Goal: Information Seeking & Learning: Learn about a topic

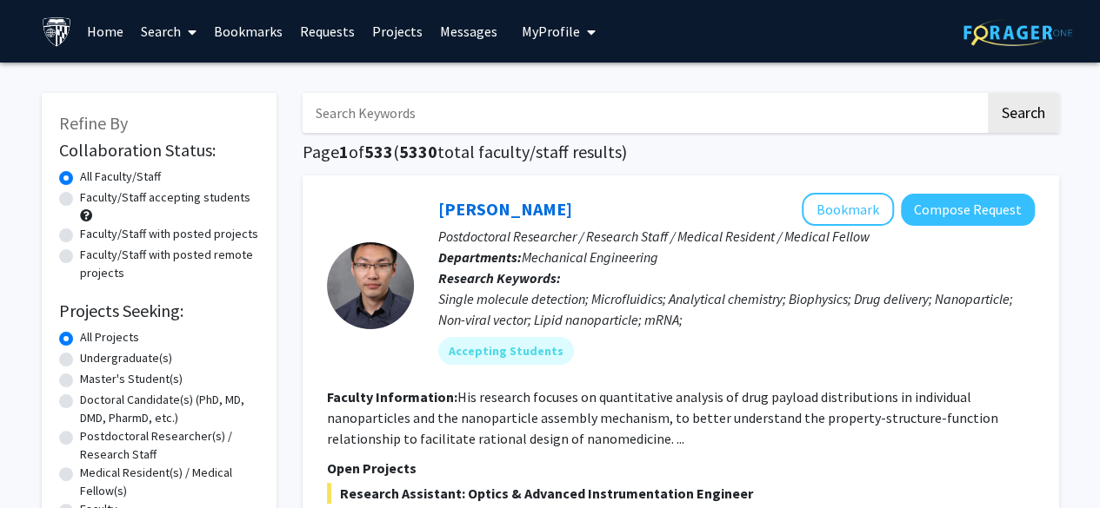
click at [504, 106] on input "Search Keywords" at bounding box center [643, 113] width 682 height 40
type input "aging"
click at [987, 93] on button "Search" at bounding box center [1022, 113] width 71 height 40
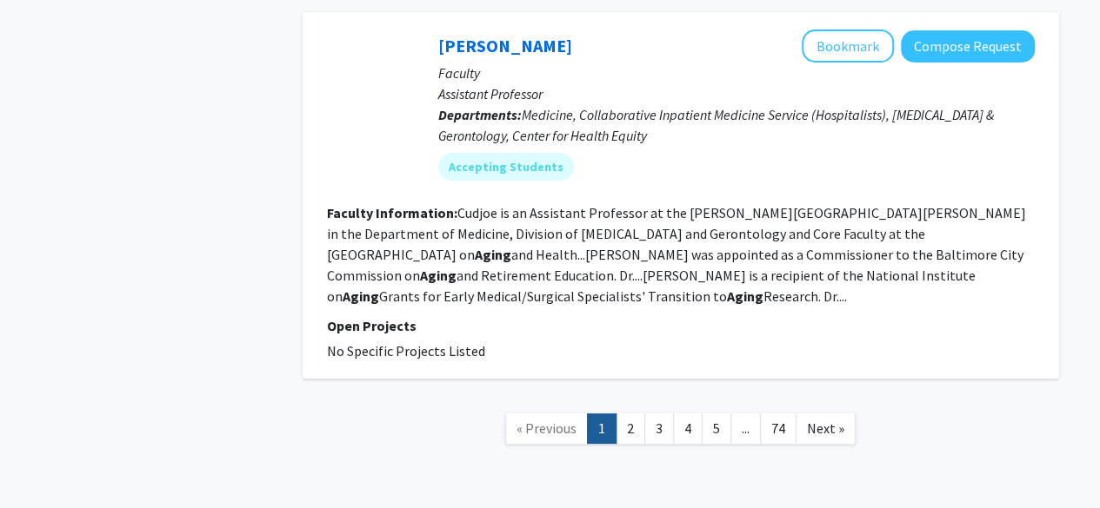
scroll to position [3328, 0]
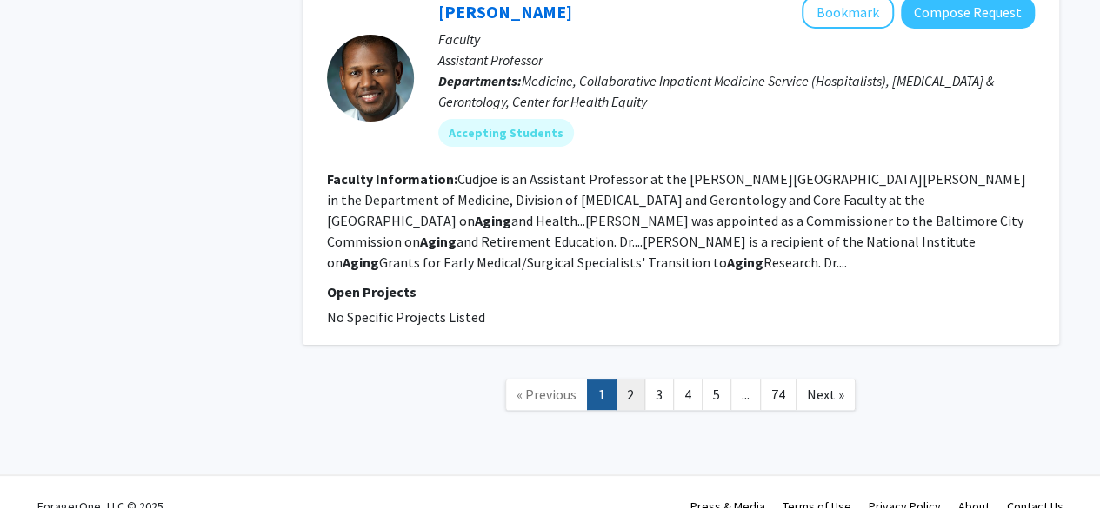
click at [626, 380] on link "2" at bounding box center [630, 395] width 30 height 30
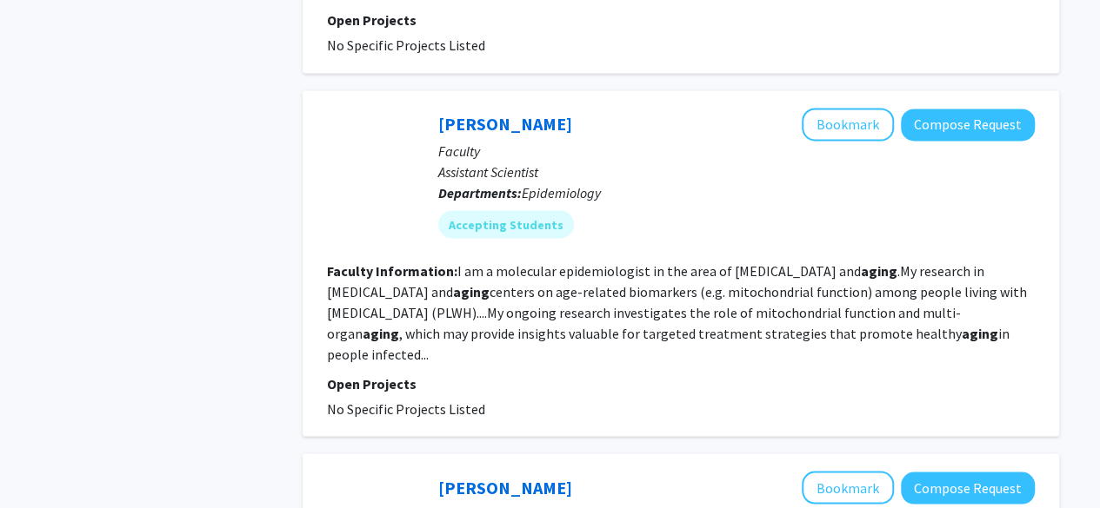
scroll to position [1449, 0]
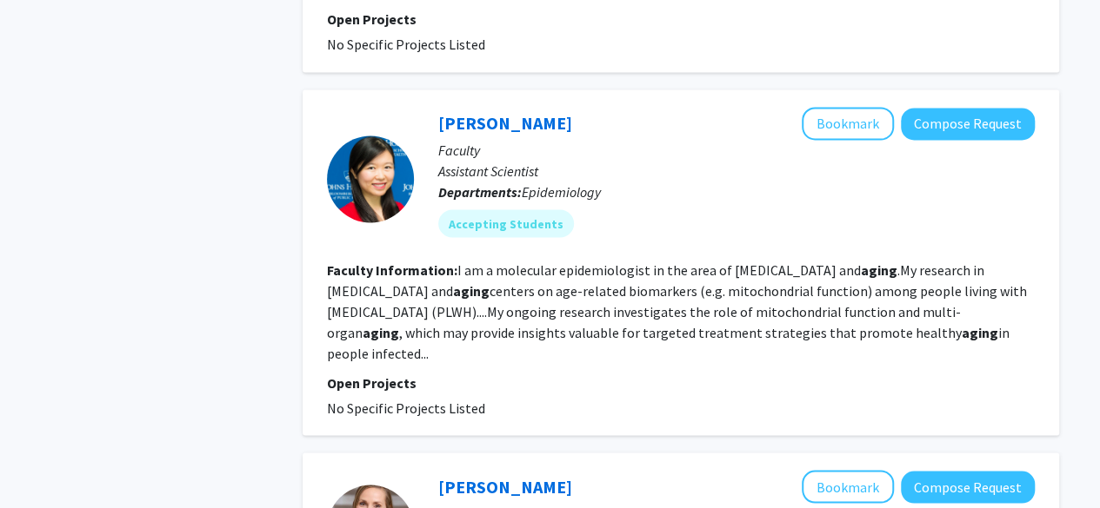
click at [487, 261] on fg-read-more "I am a molecular epidemiologist in the area of [MEDICAL_DATA] and aging .My res…" at bounding box center [677, 311] width 700 height 101
click at [478, 261] on fg-read-more "I am a molecular epidemiologist in the area of [MEDICAL_DATA] and aging .My res…" at bounding box center [677, 311] width 700 height 101
drag, startPoint x: 765, startPoint y: 231, endPoint x: 794, endPoint y: 229, distance: 29.7
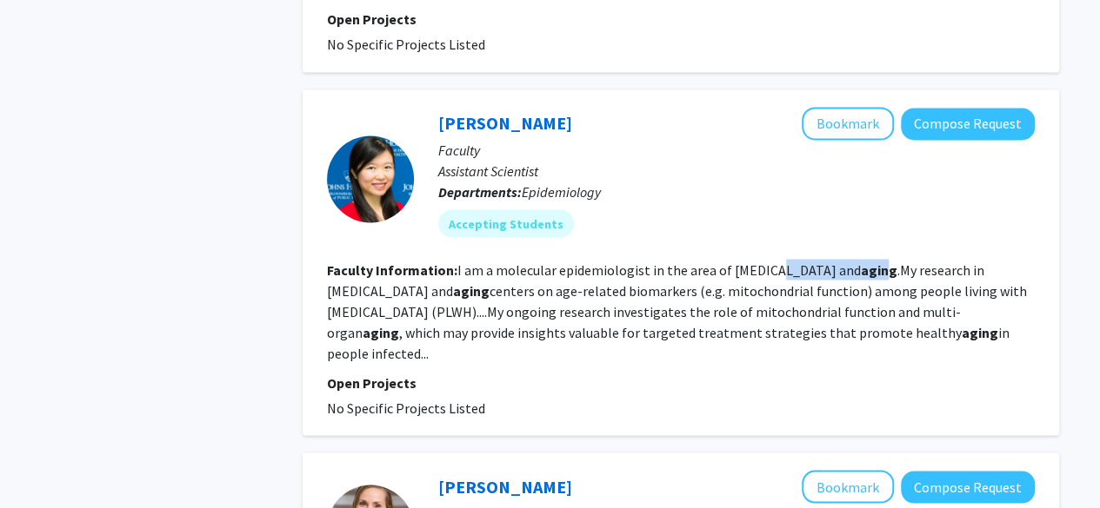
click at [794, 261] on fg-read-more "I am a molecular epidemiologist in the area of [MEDICAL_DATA] and aging .My res…" at bounding box center [677, 311] width 700 height 101
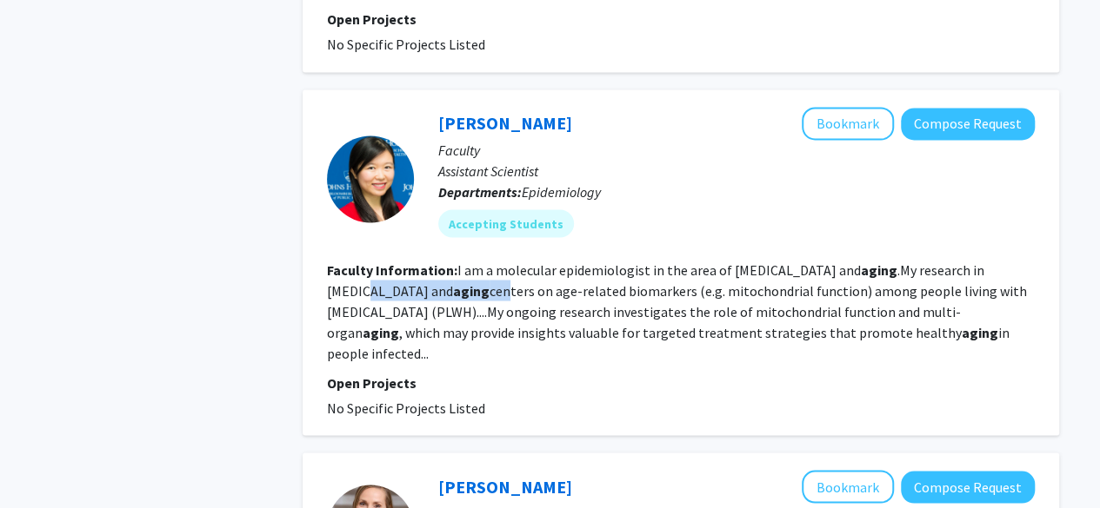
drag, startPoint x: 990, startPoint y: 227, endPoint x: 904, endPoint y: 229, distance: 86.1
click at [904, 261] on fg-read-more "I am a molecular epidemiologist in the area of [MEDICAL_DATA] and aging .My res…" at bounding box center [677, 311] width 700 height 101
click at [909, 261] on fg-read-more "I am a molecular epidemiologist in the area of [MEDICAL_DATA] and aging .My res…" at bounding box center [677, 311] width 700 height 101
drag, startPoint x: 631, startPoint y: 253, endPoint x: 706, endPoint y: 245, distance: 75.2
click at [706, 261] on fg-read-more "I am a molecular epidemiologist in the area of [MEDICAL_DATA] and aging .My res…" at bounding box center [677, 311] width 700 height 101
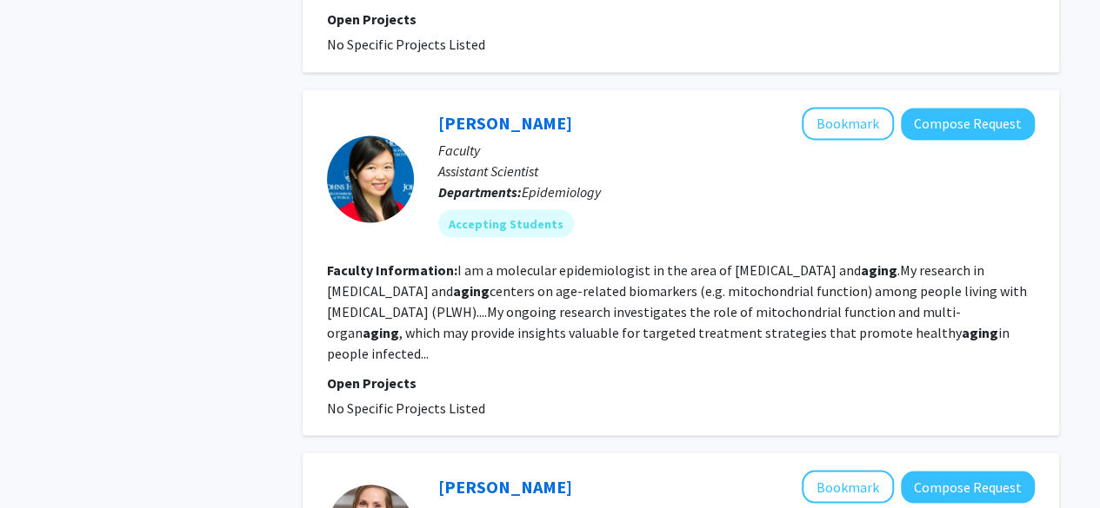
drag, startPoint x: 714, startPoint y: 251, endPoint x: 744, endPoint y: 248, distance: 30.6
click at [731, 261] on fg-read-more "I am a molecular epidemiologist in the area of [MEDICAL_DATA] and aging .My res…" at bounding box center [677, 311] width 700 height 101
click at [807, 261] on fg-read-more "I am a molecular epidemiologist in the area of [MEDICAL_DATA] and aging .My res…" at bounding box center [677, 311] width 700 height 101
click at [847, 261] on fg-read-more "I am a molecular epidemiologist in the area of [MEDICAL_DATA] and aging .My res…" at bounding box center [677, 311] width 700 height 101
drag, startPoint x: 835, startPoint y: 253, endPoint x: 765, endPoint y: 246, distance: 70.7
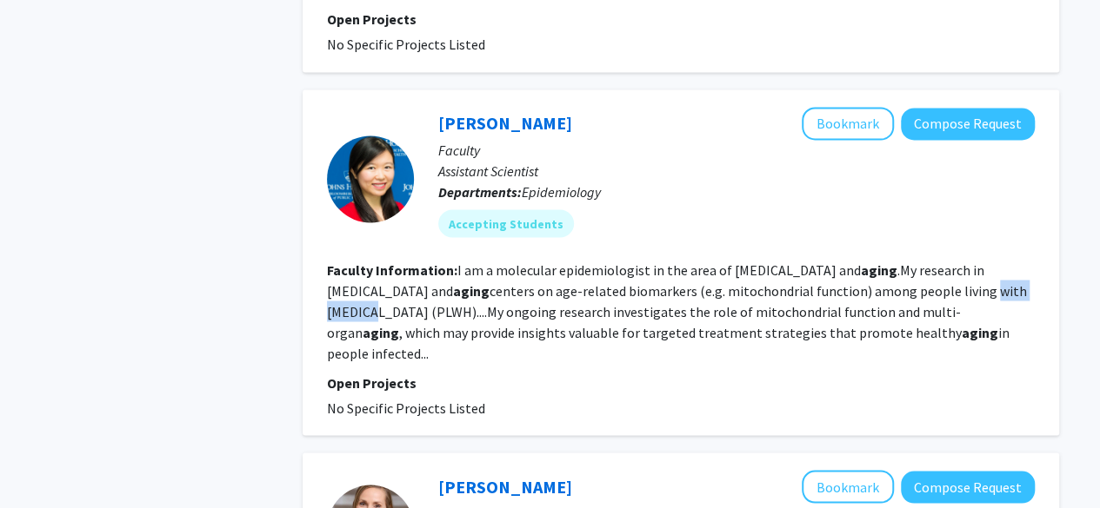
click at [765, 261] on fg-read-more "I am a molecular epidemiologist in the area of [MEDICAL_DATA] and aging .My res…" at bounding box center [677, 311] width 700 height 101
click at [758, 261] on fg-read-more "I am a molecular epidemiologist in the area of [MEDICAL_DATA] and aging .My res…" at bounding box center [677, 311] width 700 height 101
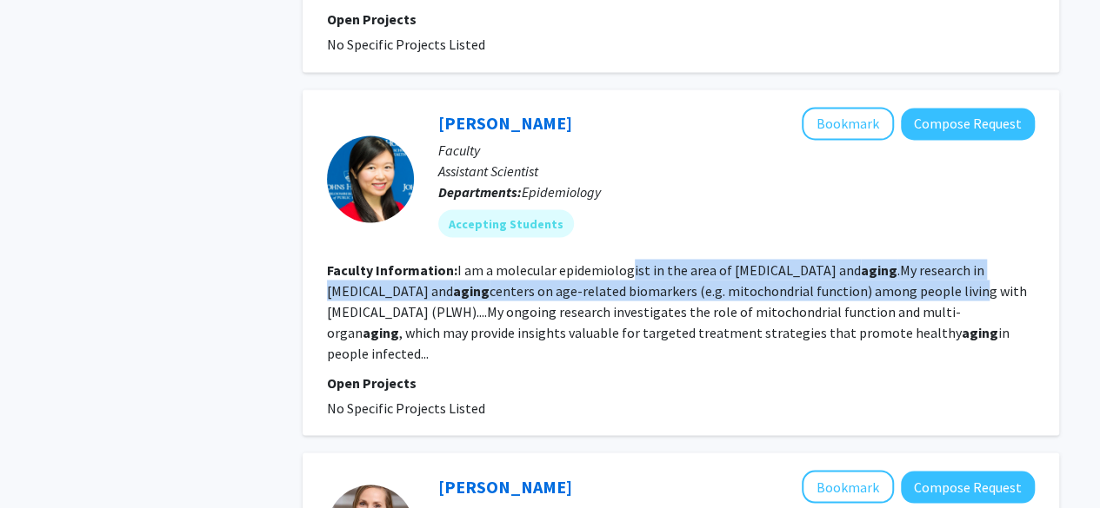
drag, startPoint x: 757, startPoint y: 240, endPoint x: 623, endPoint y: 216, distance: 135.9
click at [623, 259] on section "Faculty Information: I am a molecular epidemiologist in the area of [MEDICAL_DA…" at bounding box center [681, 311] width 708 height 104
click at [648, 261] on fg-read-more "I am a molecular epidemiologist in the area of [MEDICAL_DATA] and aging .My res…" at bounding box center [677, 311] width 700 height 101
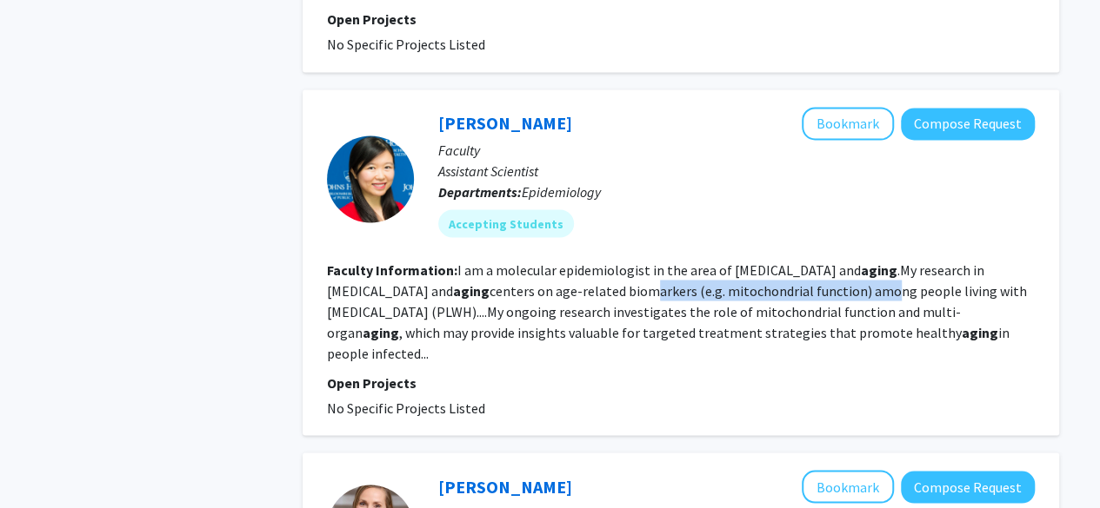
drag, startPoint x: 666, startPoint y: 239, endPoint x: 409, endPoint y: 260, distance: 258.1
click at [409, 261] on fg-read-more "I am a molecular epidemiologist in the area of [MEDICAL_DATA] and aging .My res…" at bounding box center [677, 311] width 700 height 101
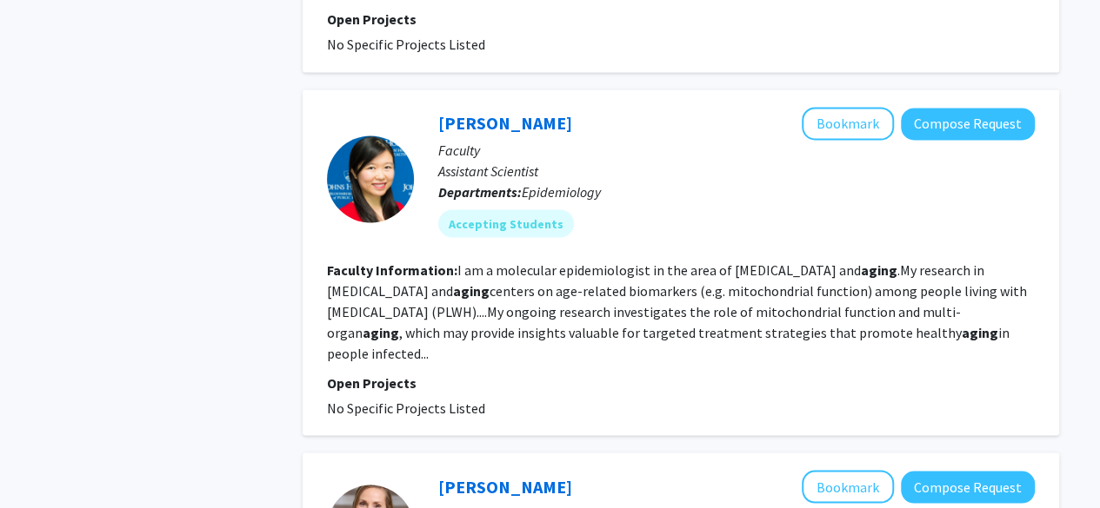
click at [442, 261] on fg-read-more "I am a molecular epidemiologist in the area of [MEDICAL_DATA] and aging .My res…" at bounding box center [677, 311] width 700 height 101
drag, startPoint x: 468, startPoint y: 255, endPoint x: 671, endPoint y: 244, distance: 203.7
click at [669, 261] on fg-read-more "I am a molecular epidemiologist in the area of [MEDICAL_DATA] and aging .My res…" at bounding box center [677, 311] width 700 height 101
click at [734, 263] on fg-read-more "I am a molecular epidemiologist in the area of [MEDICAL_DATA] and aging .My res…" at bounding box center [677, 311] width 700 height 101
drag, startPoint x: 758, startPoint y: 251, endPoint x: 812, endPoint y: 244, distance: 54.3
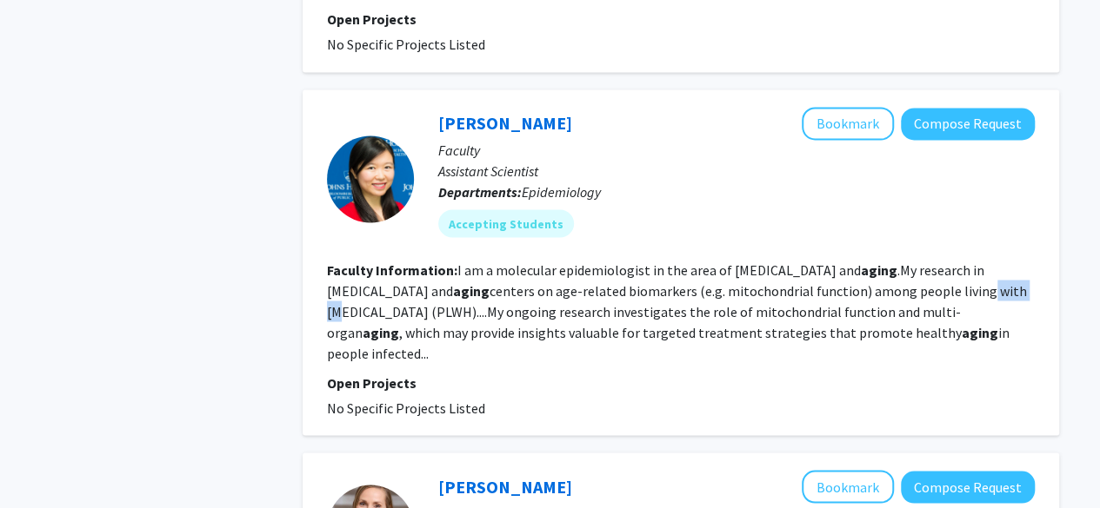
click at [812, 261] on fg-read-more "I am a molecular epidemiologist in the area of [MEDICAL_DATA] and aging .My res…" at bounding box center [677, 311] width 700 height 101
click at [825, 261] on fg-read-more "I am a molecular epidemiologist in the area of [MEDICAL_DATA] and aging .My res…" at bounding box center [677, 311] width 700 height 101
drag, startPoint x: 818, startPoint y: 245, endPoint x: 694, endPoint y: 249, distance: 124.4
click at [694, 261] on fg-read-more "I am a molecular epidemiologist in the area of [MEDICAL_DATA] and aging .My res…" at bounding box center [677, 311] width 700 height 101
click at [883, 261] on fg-read-more "I am a molecular epidemiologist in the area of [MEDICAL_DATA] and aging .My res…" at bounding box center [677, 311] width 700 height 101
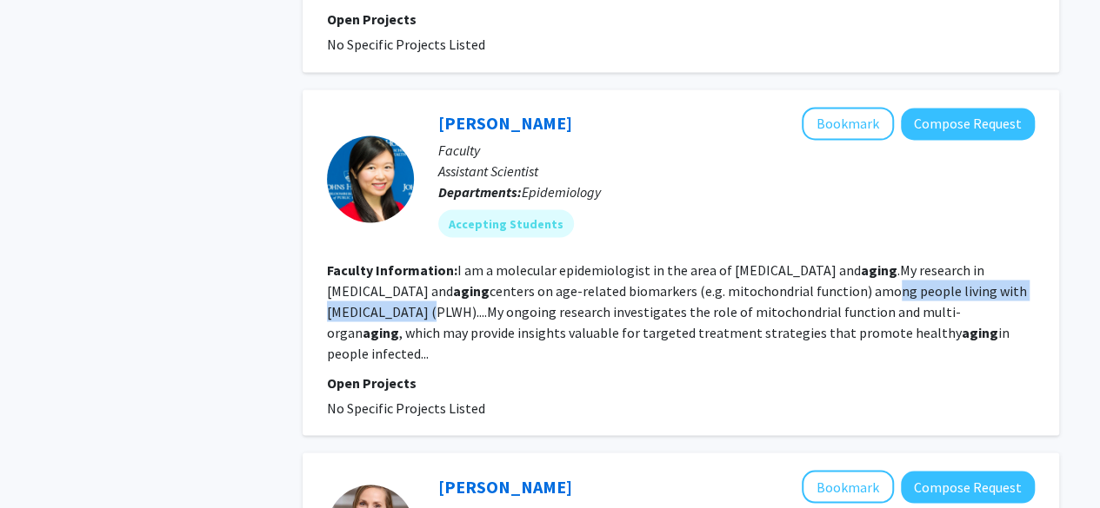
drag, startPoint x: 887, startPoint y: 249, endPoint x: 645, endPoint y: 249, distance: 241.6
click at [645, 261] on fg-read-more "I am a molecular epidemiologist in the area of [MEDICAL_DATA] and aging .My res…" at bounding box center [677, 311] width 700 height 101
click at [732, 261] on fg-read-more "I am a molecular epidemiologist in the area of [MEDICAL_DATA] and aging .My res…" at bounding box center [677, 311] width 700 height 101
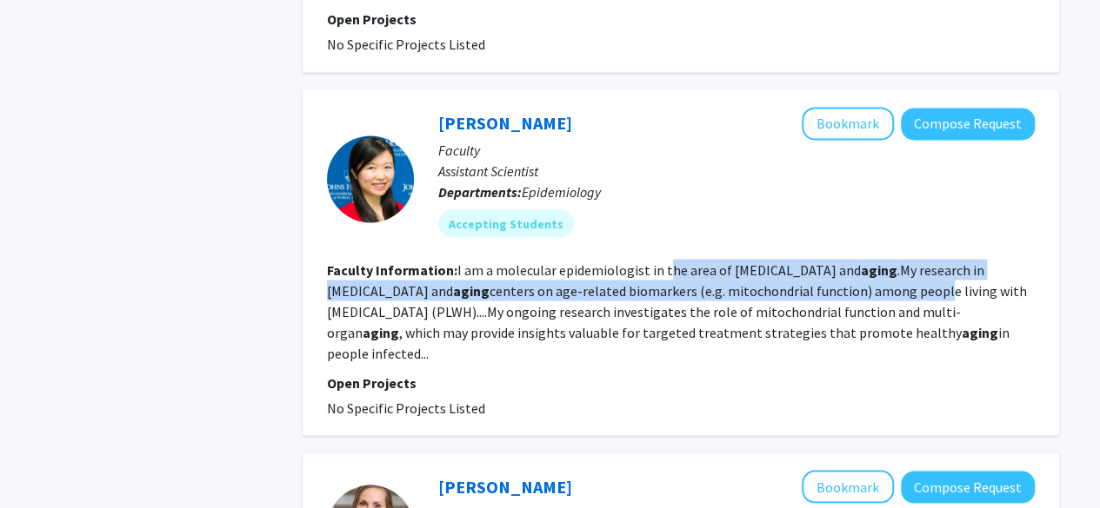
drag, startPoint x: 722, startPoint y: 250, endPoint x: 661, endPoint y: 229, distance: 65.4
click at [661, 261] on fg-read-more "I am a molecular epidemiologist in the area of [MEDICAL_DATA] and aging .My res…" at bounding box center [677, 311] width 700 height 101
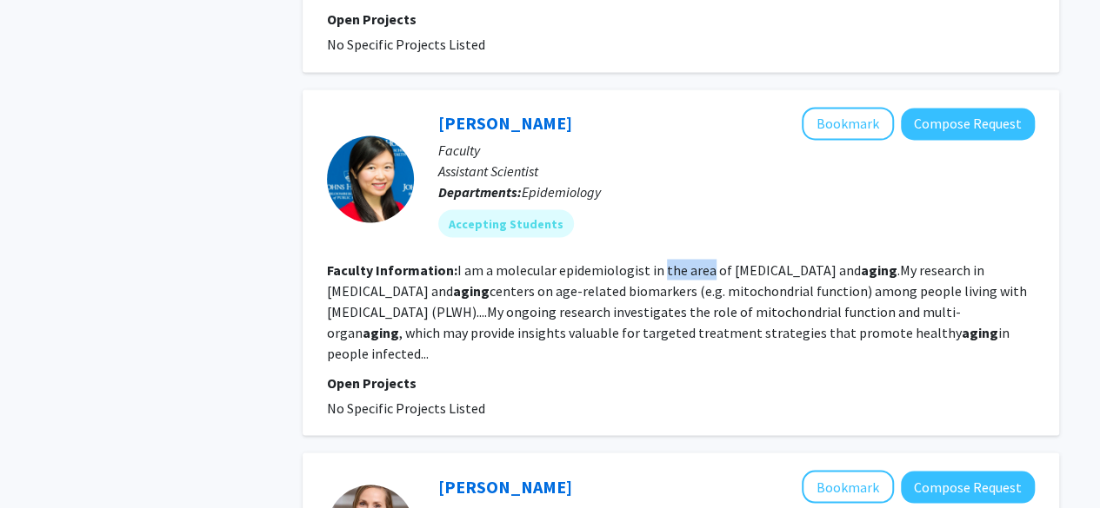
drag, startPoint x: 662, startPoint y: 228, endPoint x: 688, endPoint y: 240, distance: 28.8
click at [688, 261] on fg-read-more "I am a molecular epidemiologist in the area of [MEDICAL_DATA] and aging .My res…" at bounding box center [677, 311] width 700 height 101
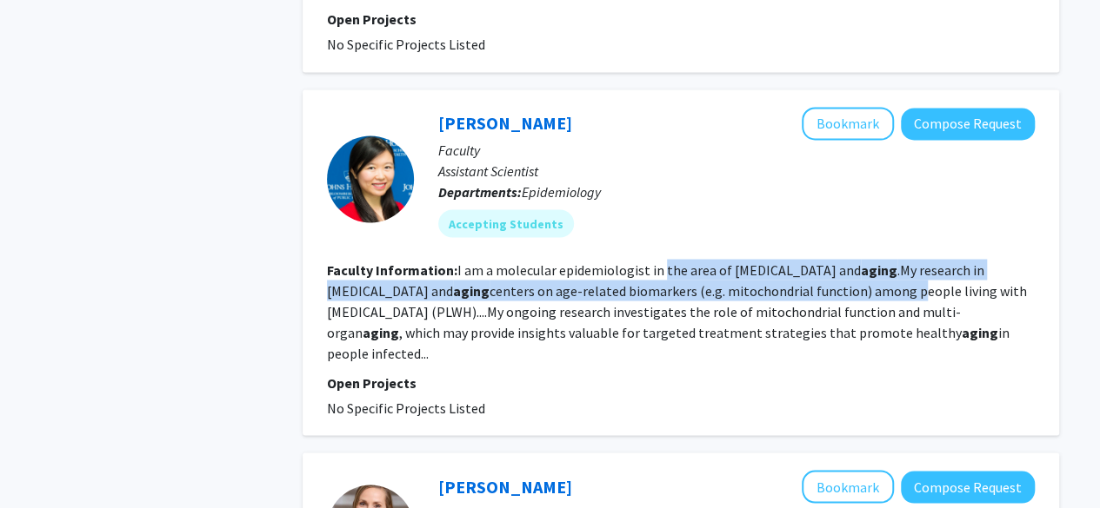
click at [696, 261] on fg-read-more "I am a molecular epidemiologist in the area of [MEDICAL_DATA] and aging .My res…" at bounding box center [677, 311] width 700 height 101
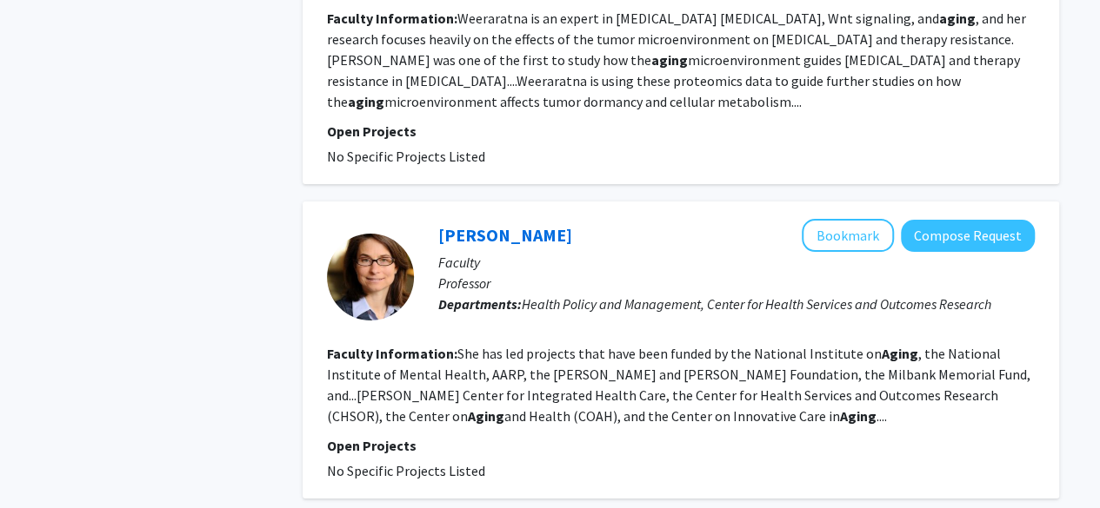
scroll to position [3254, 0]
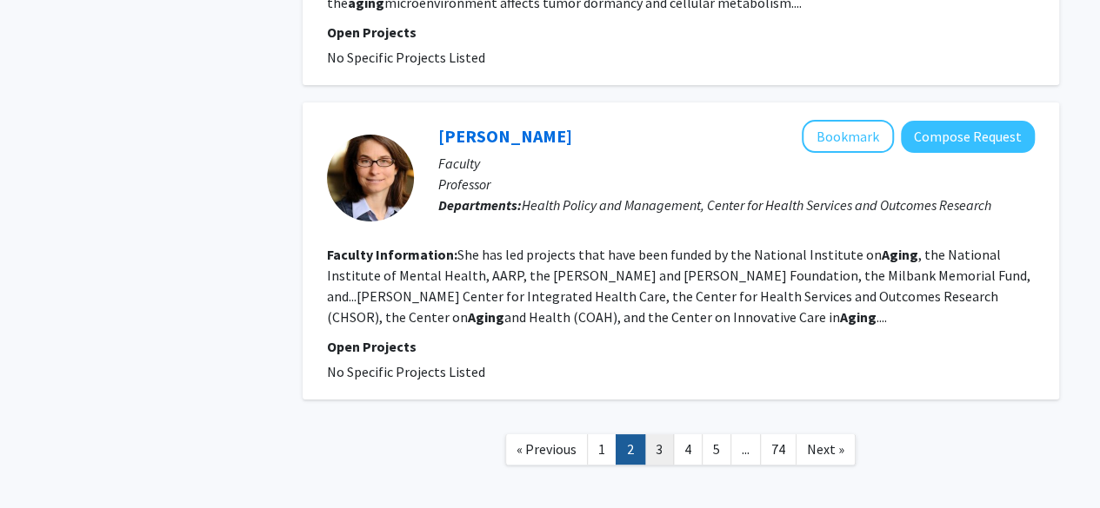
click at [655, 435] on link "3" at bounding box center [659, 450] width 30 height 30
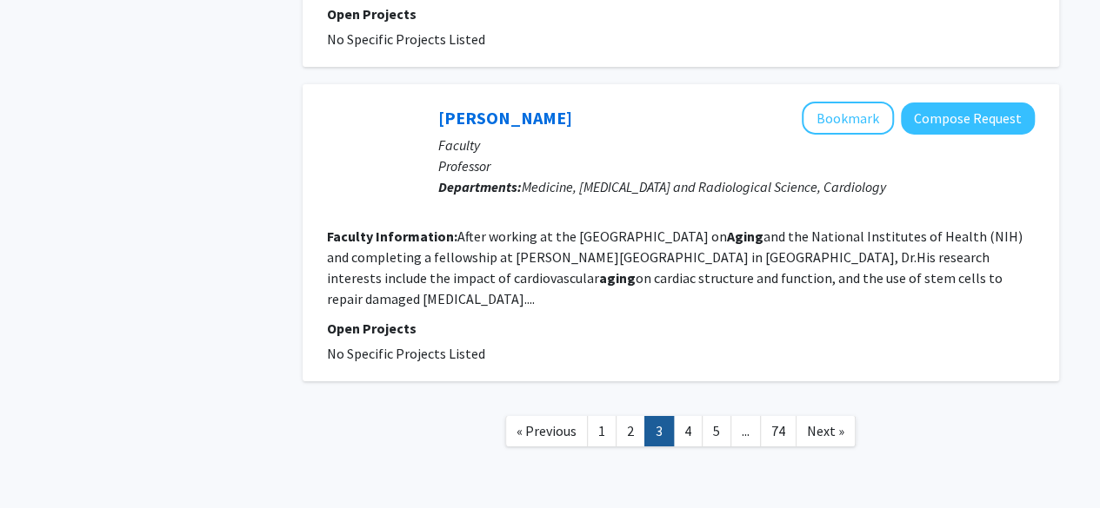
scroll to position [2870, 0]
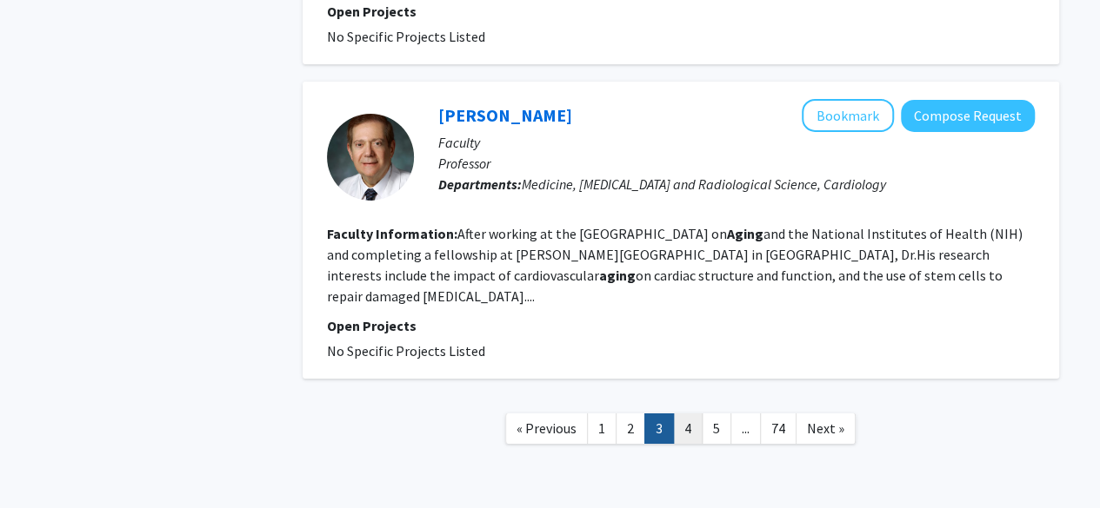
click at [674, 414] on link "4" at bounding box center [688, 429] width 30 height 30
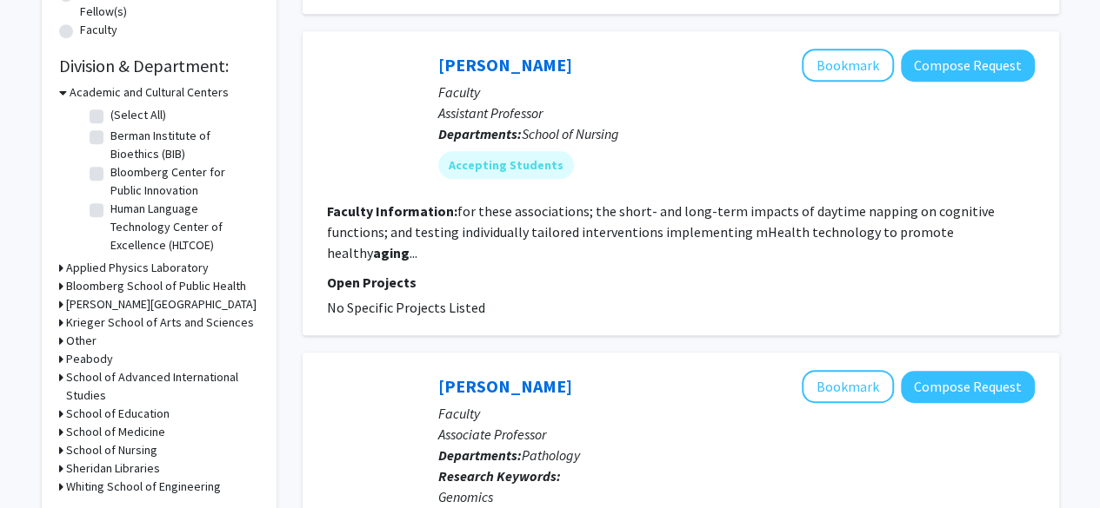
scroll to position [479, 0]
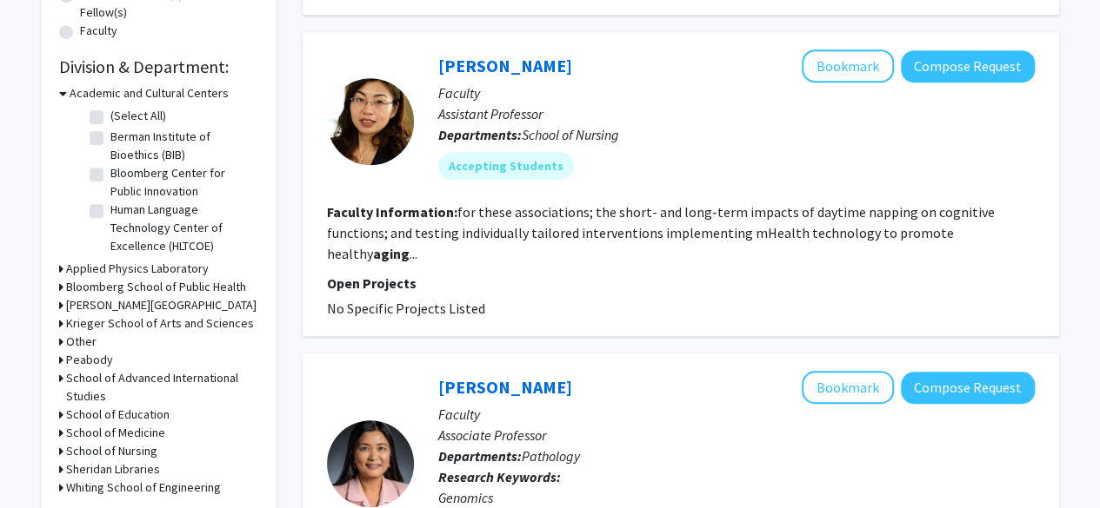
click at [409, 245] on b "aging" at bounding box center [391, 253] width 37 height 17
drag, startPoint x: 944, startPoint y: 237, endPoint x: 875, endPoint y: 236, distance: 68.7
click at [875, 236] on fg-read-more "for these associations; the short- and long-term impacts of daytime napping on …" at bounding box center [661, 232] width 668 height 59
click at [869, 236] on fg-read-more "for these associations; the short- and long-term impacts of daytime napping on …" at bounding box center [661, 232] width 668 height 59
drag, startPoint x: 869, startPoint y: 236, endPoint x: 749, endPoint y: 234, distance: 120.0
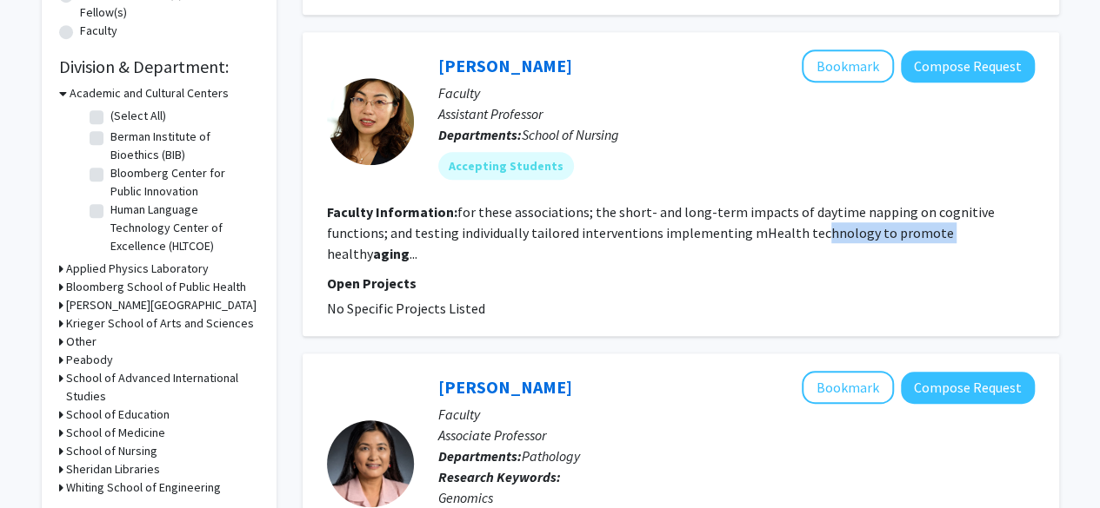
click at [749, 234] on fg-read-more "for these associations; the short- and long-term impacts of daytime napping on …" at bounding box center [661, 232] width 668 height 59
click at [755, 231] on fg-read-more "for these associations; the short- and long-term impacts of daytime napping on …" at bounding box center [661, 232] width 668 height 59
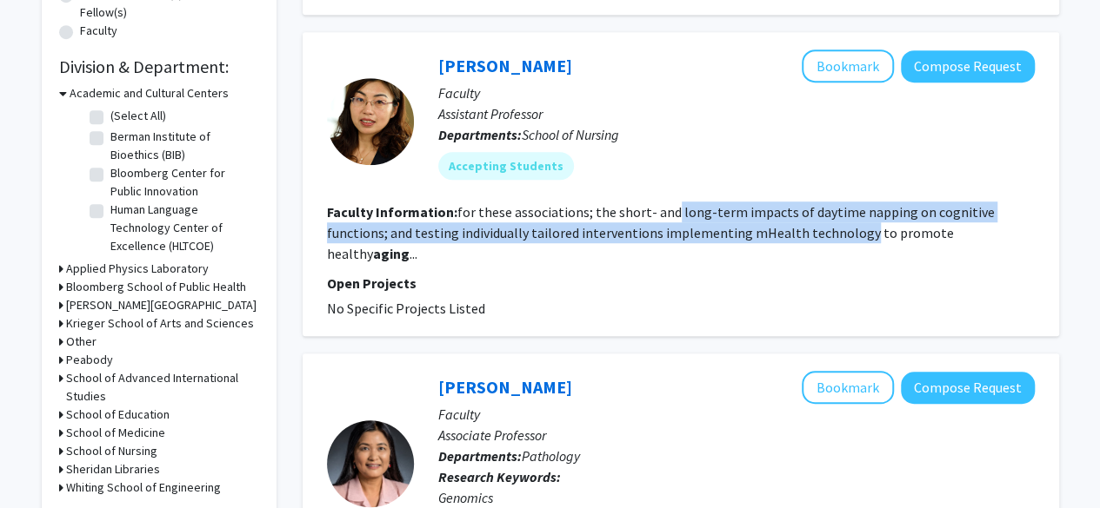
drag, startPoint x: 755, startPoint y: 231, endPoint x: 666, endPoint y: 208, distance: 92.6
click at [666, 208] on fg-read-more "for these associations; the short- and long-term impacts of daytime napping on …" at bounding box center [661, 232] width 668 height 59
drag, startPoint x: 666, startPoint y: 208, endPoint x: 687, endPoint y: 234, distance: 33.4
click at [687, 234] on fg-read-more "for these associations; the short- and long-term impacts of daytime napping on …" at bounding box center [661, 232] width 668 height 59
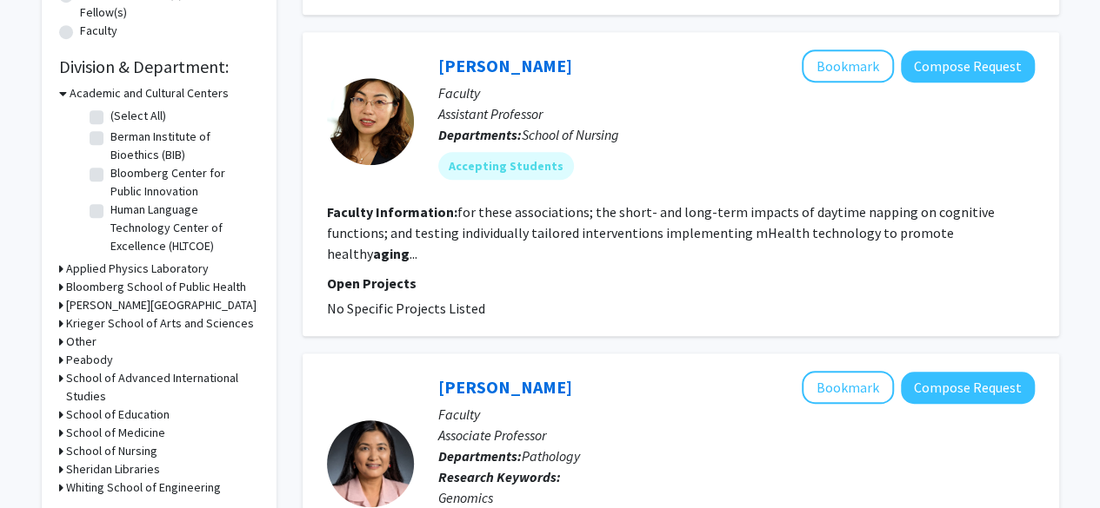
drag, startPoint x: 687, startPoint y: 234, endPoint x: 800, endPoint y: 223, distance: 113.5
click at [800, 223] on fg-read-more "for these associations; the short- and long-term impacts of daytime napping on …" at bounding box center [661, 232] width 668 height 59
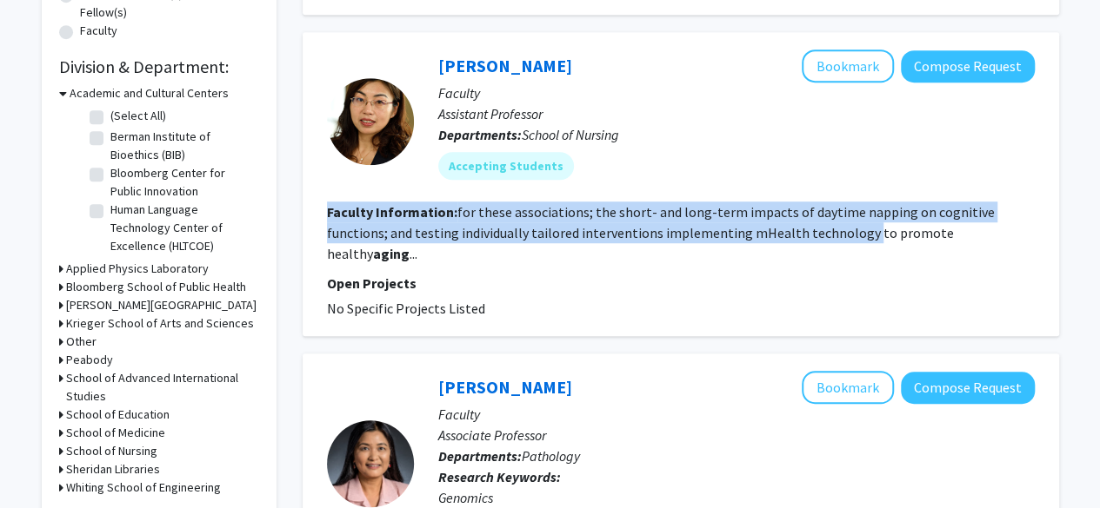
drag, startPoint x: 800, startPoint y: 223, endPoint x: 641, endPoint y: 187, distance: 162.3
click at [641, 187] on fg-search-faculty "[PERSON_NAME] Bookmark Compose Request Faculty Assistant Professor Departments:…" at bounding box center [681, 184] width 708 height 269
click at [641, 187] on div "[PERSON_NAME] Bookmark Compose Request Faculty Assistant Professor Departments:…" at bounding box center [724, 121] width 621 height 143
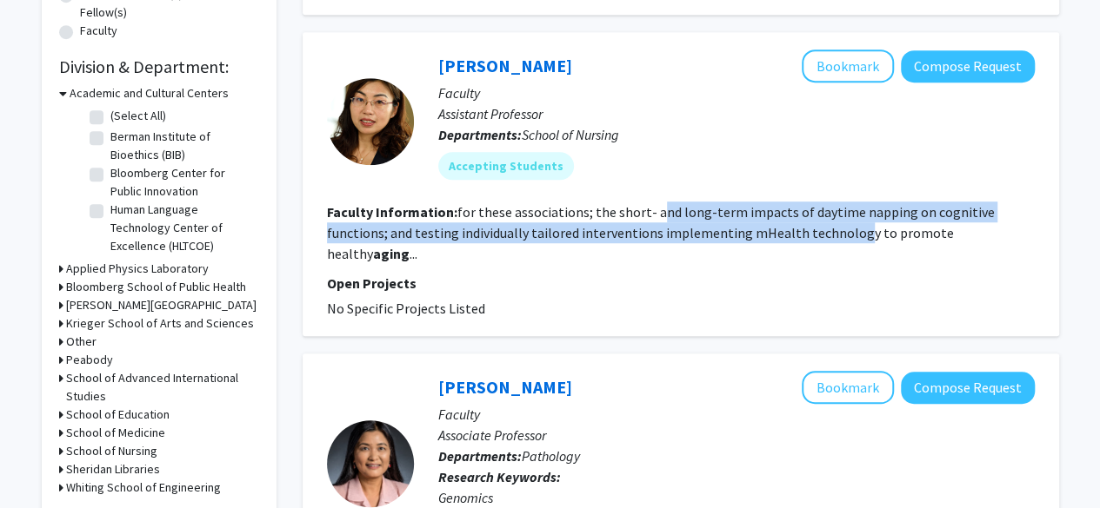
drag, startPoint x: 653, startPoint y: 206, endPoint x: 788, endPoint y: 234, distance: 138.4
click at [788, 234] on fg-read-more "for these associations; the short- and long-term impacts of daytime napping on …" at bounding box center [661, 232] width 668 height 59
drag, startPoint x: 793, startPoint y: 229, endPoint x: 535, endPoint y: 220, distance: 258.3
click at [535, 220] on fg-read-more "for these associations; the short- and long-term impacts of daytime napping on …" at bounding box center [661, 232] width 668 height 59
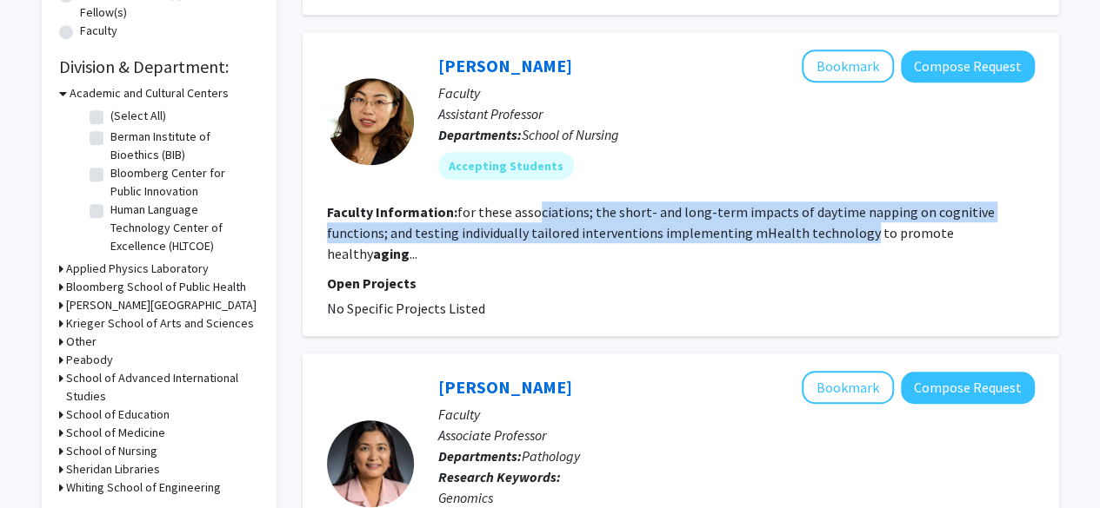
click at [535, 220] on fg-read-more "for these associations; the short- and long-term impacts of daytime napping on …" at bounding box center [661, 232] width 668 height 59
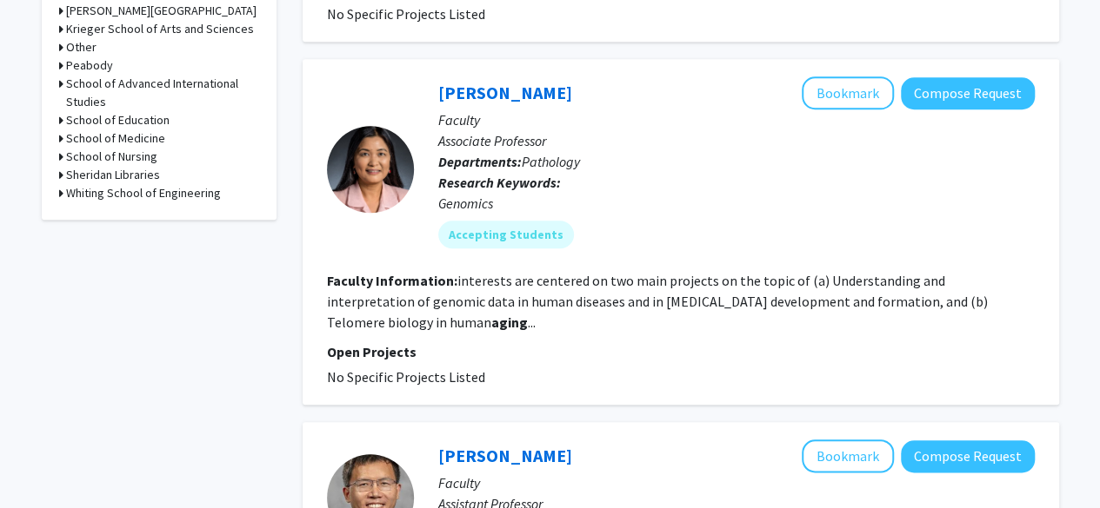
scroll to position [773, 0]
click at [368, 190] on div at bounding box center [370, 170] width 87 height 87
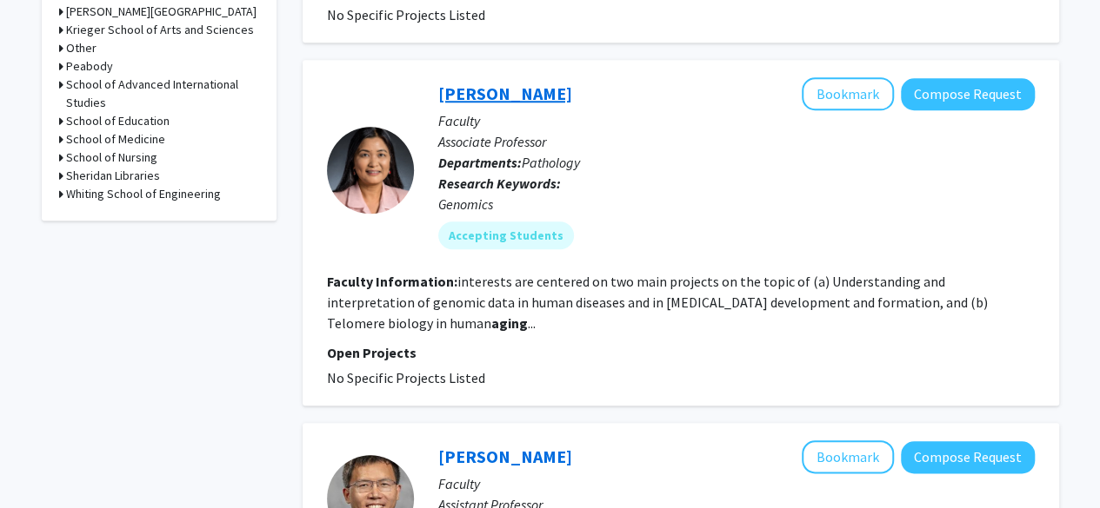
click at [457, 83] on link "[PERSON_NAME]" at bounding box center [505, 94] width 134 height 22
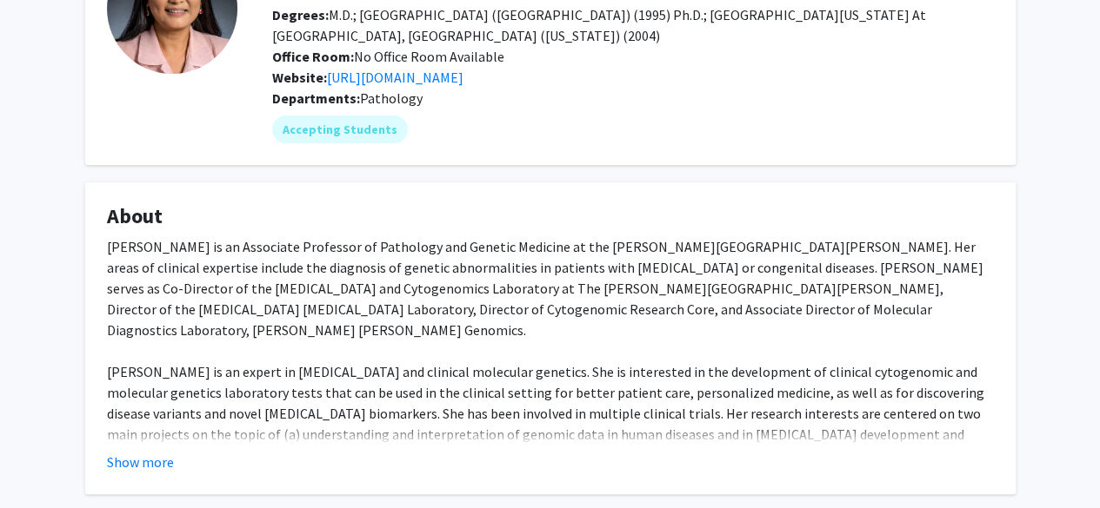
scroll to position [176, 0]
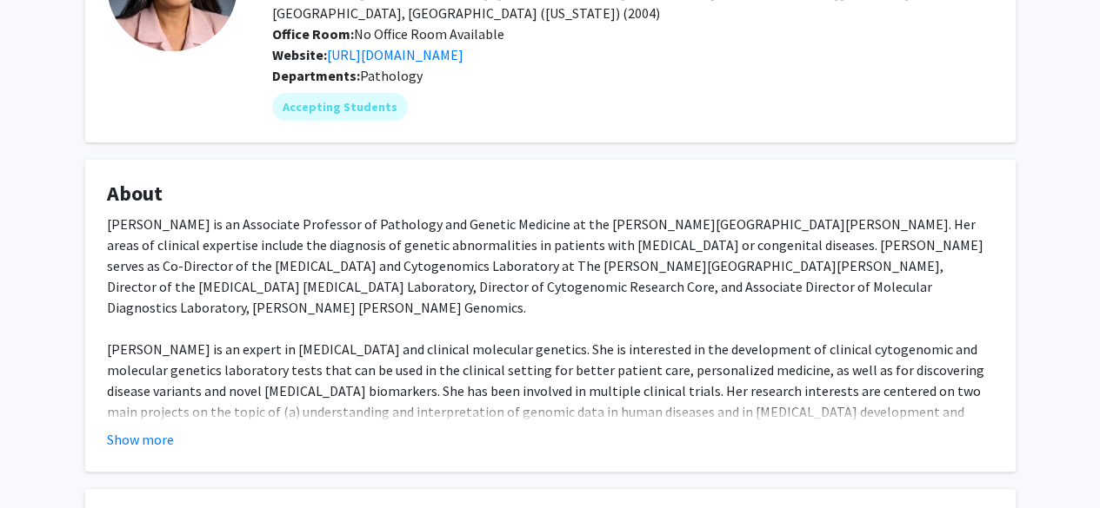
click at [155, 451] on fg-card "About [PERSON_NAME] is an Associate Professor of Pathology and Genetic Medicine…" at bounding box center [550, 316] width 930 height 312
click at [155, 435] on button "Show more" at bounding box center [140, 439] width 67 height 21
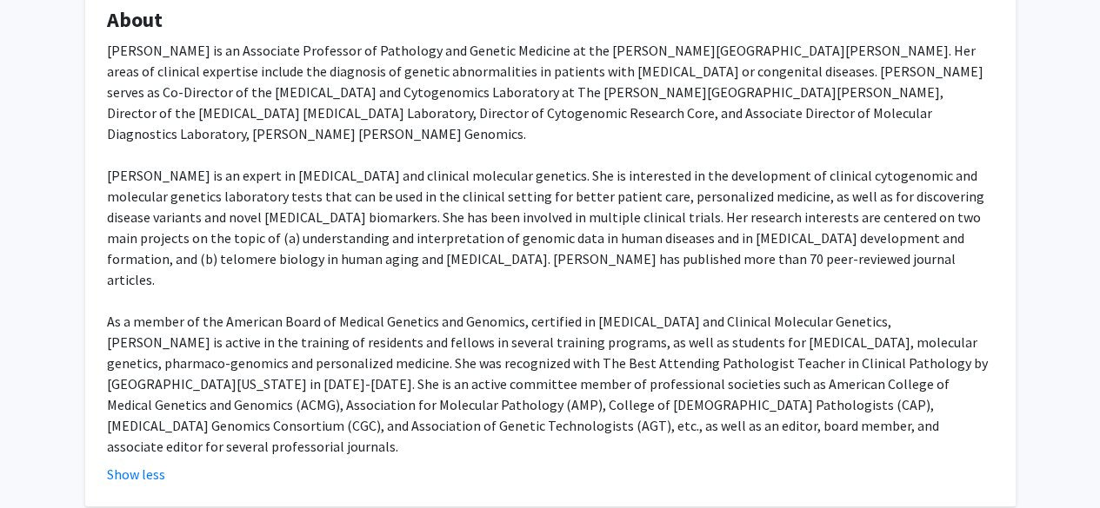
scroll to position [624, 0]
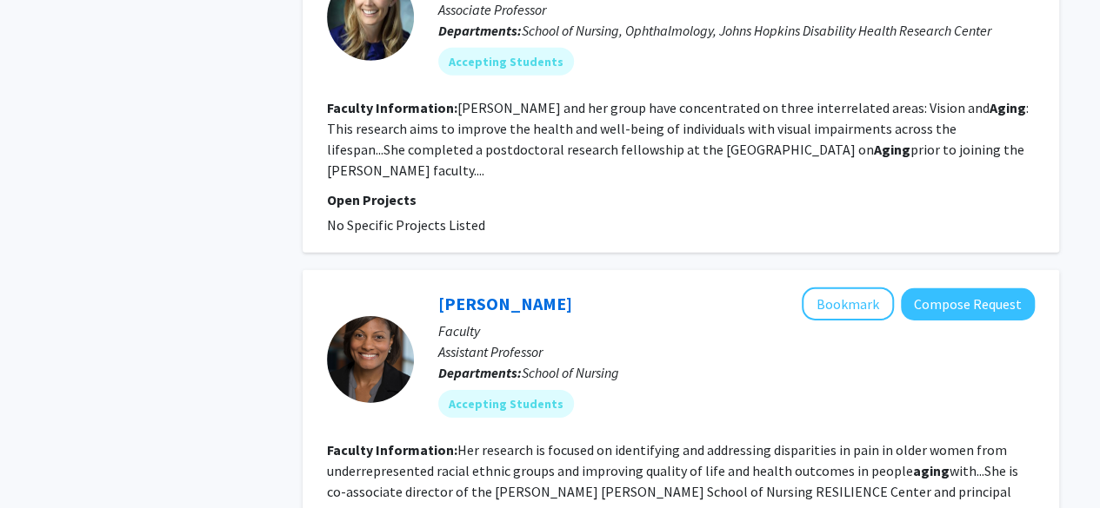
scroll to position [2571, 0]
click at [479, 292] on link "[PERSON_NAME]" at bounding box center [505, 303] width 134 height 22
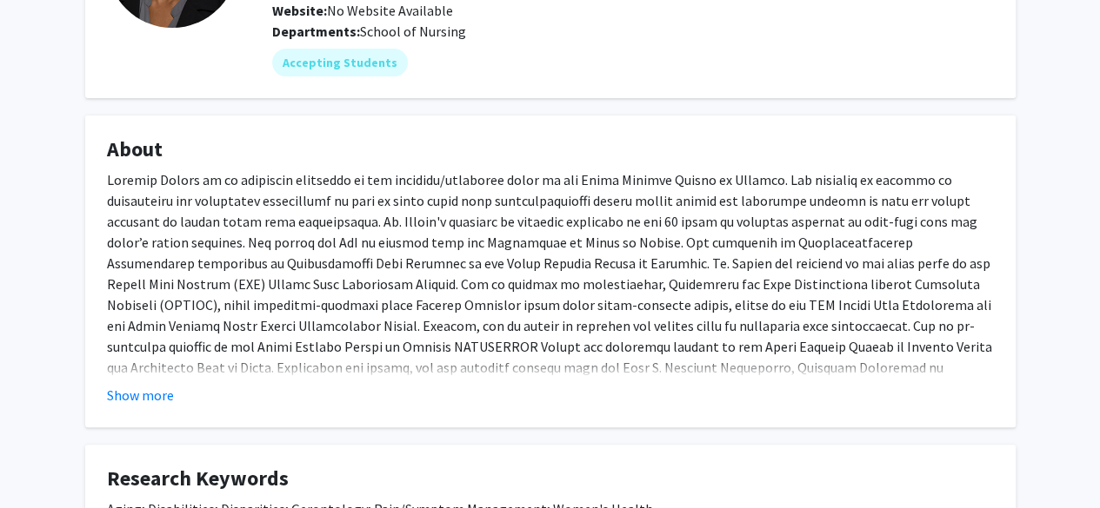
scroll to position [201, 0]
click at [121, 395] on button "Show more" at bounding box center [140, 394] width 67 height 21
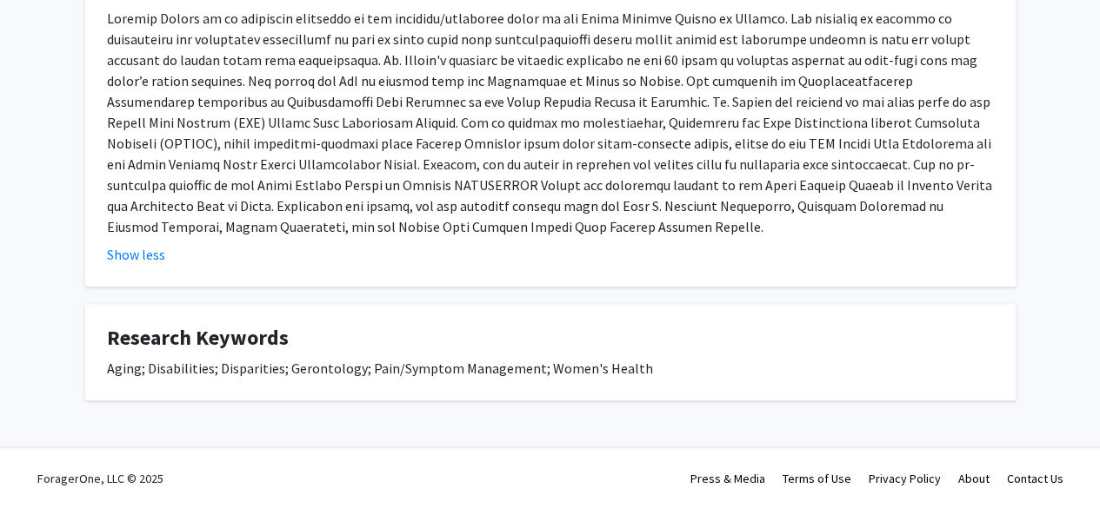
scroll to position [355, 0]
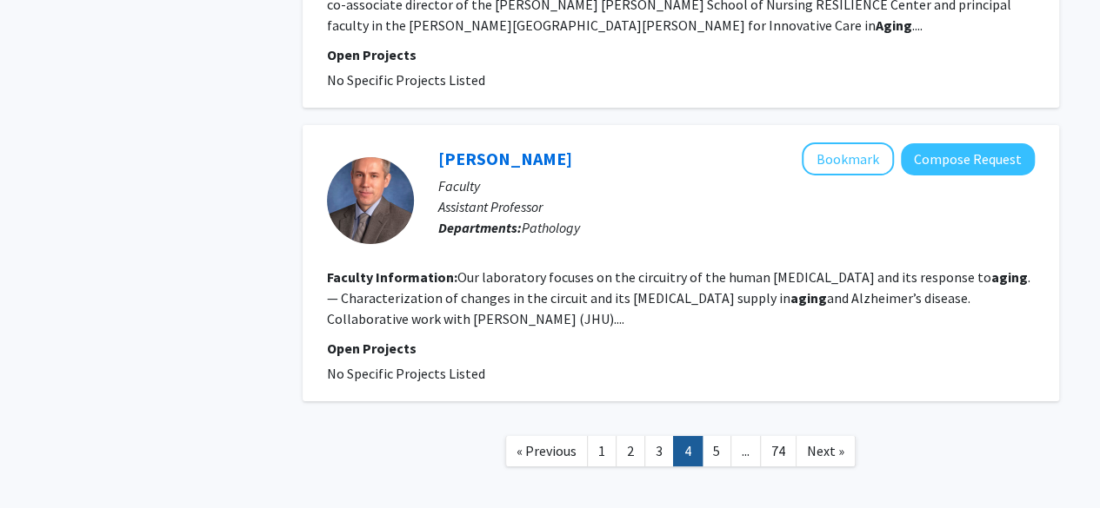
scroll to position [3080, 0]
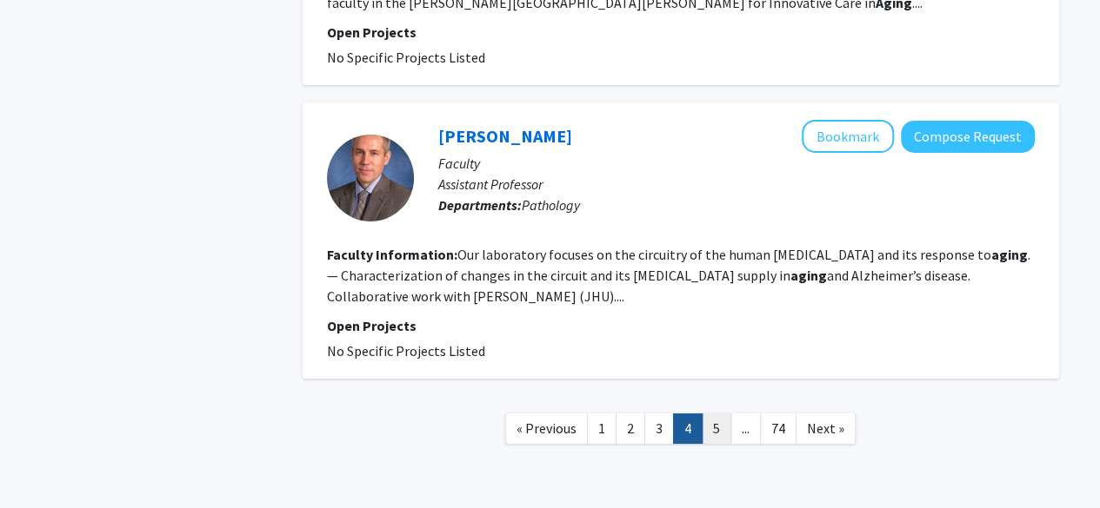
click at [714, 414] on link "5" at bounding box center [716, 429] width 30 height 30
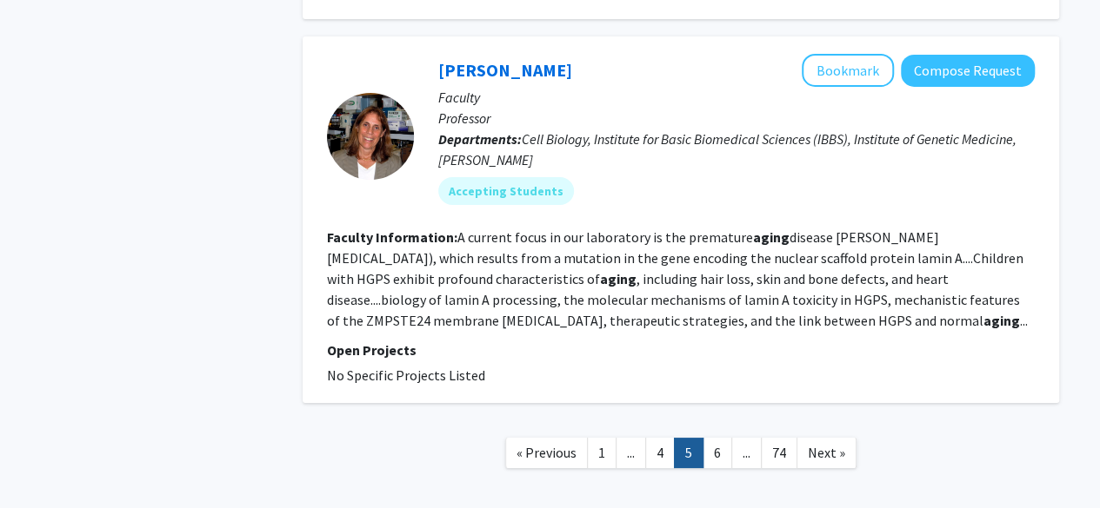
scroll to position [3155, 0]
click at [717, 438] on link "6" at bounding box center [717, 453] width 30 height 30
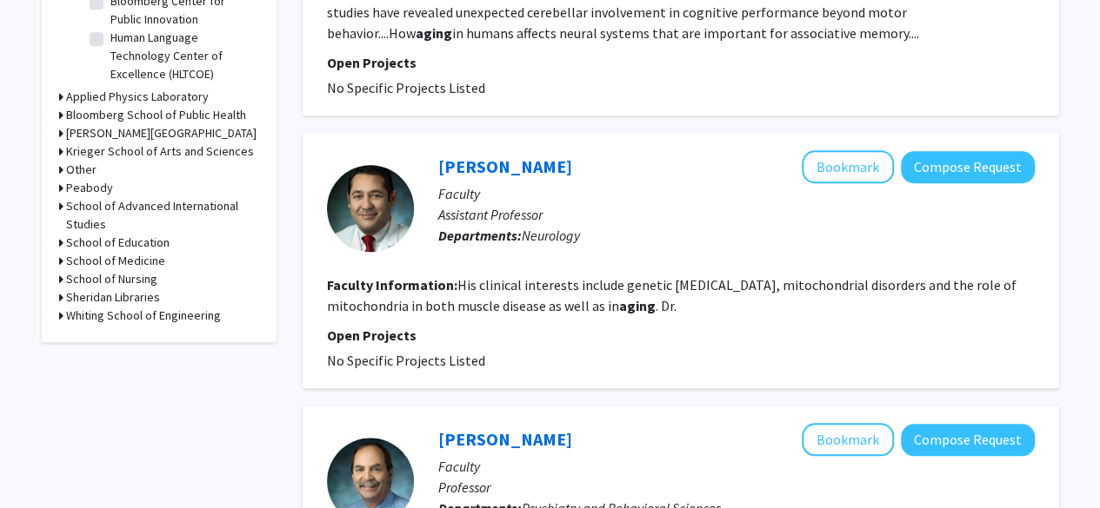
scroll to position [652, 0]
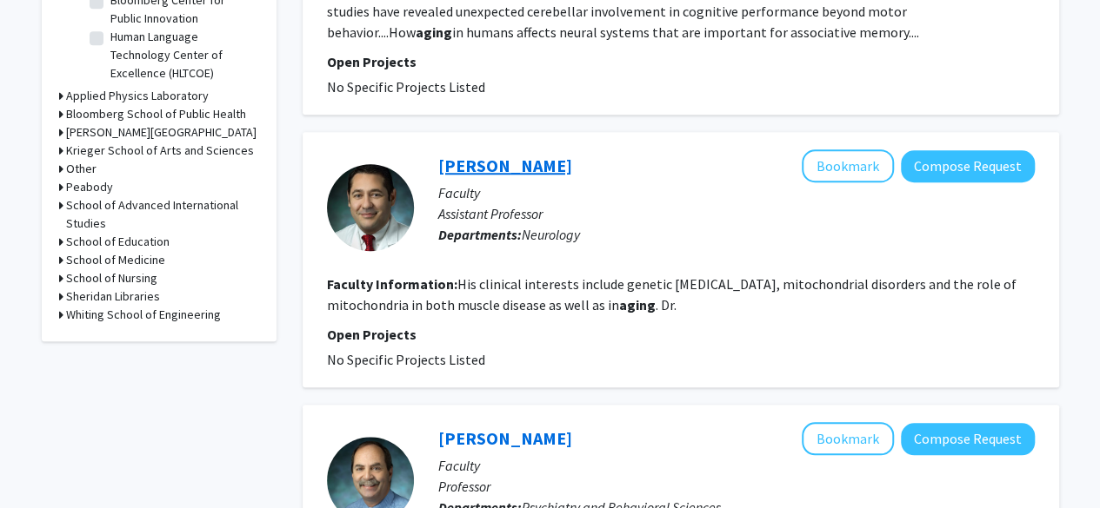
click at [467, 171] on link "[PERSON_NAME]" at bounding box center [505, 166] width 134 height 22
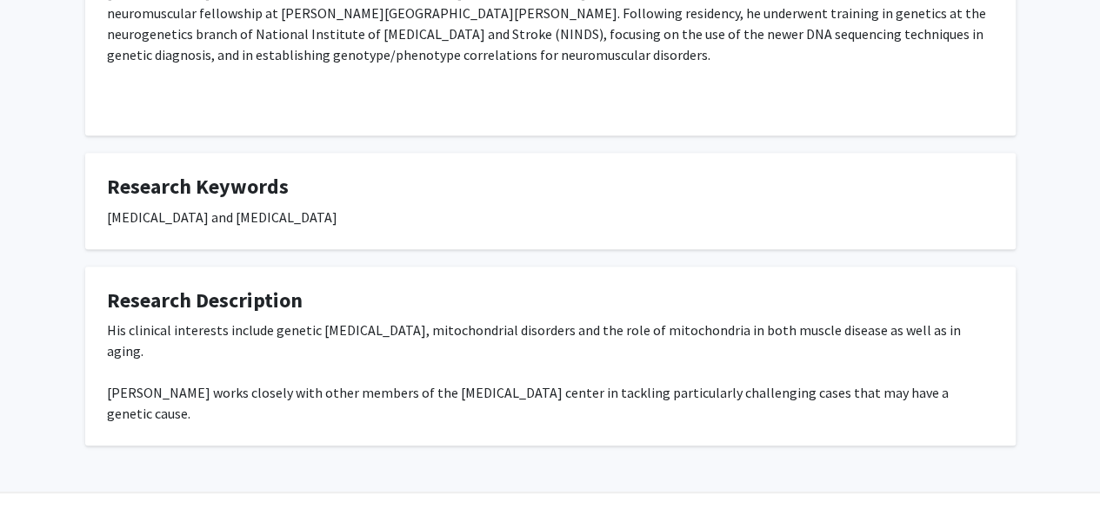
scroll to position [359, 0]
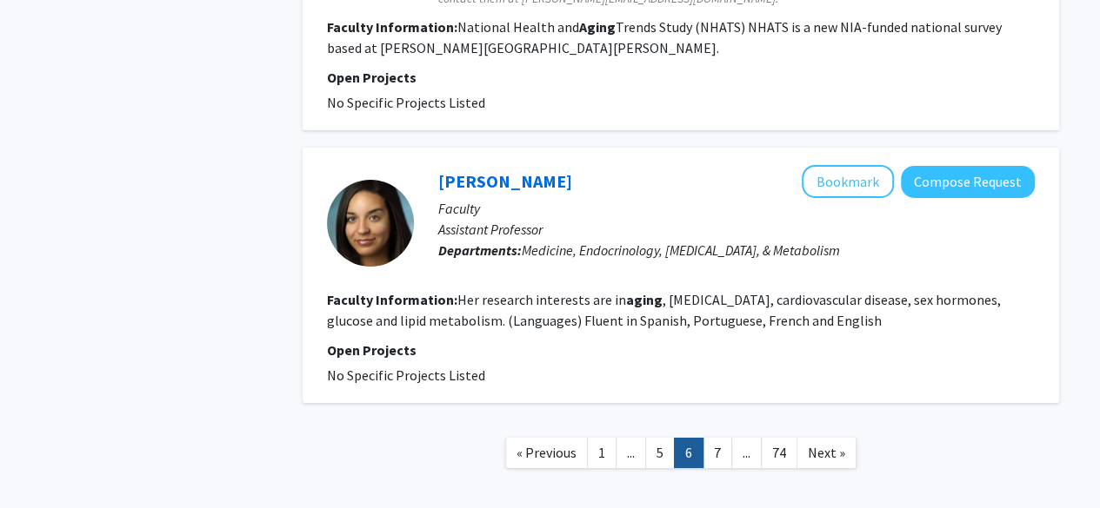
scroll to position [2971, 0]
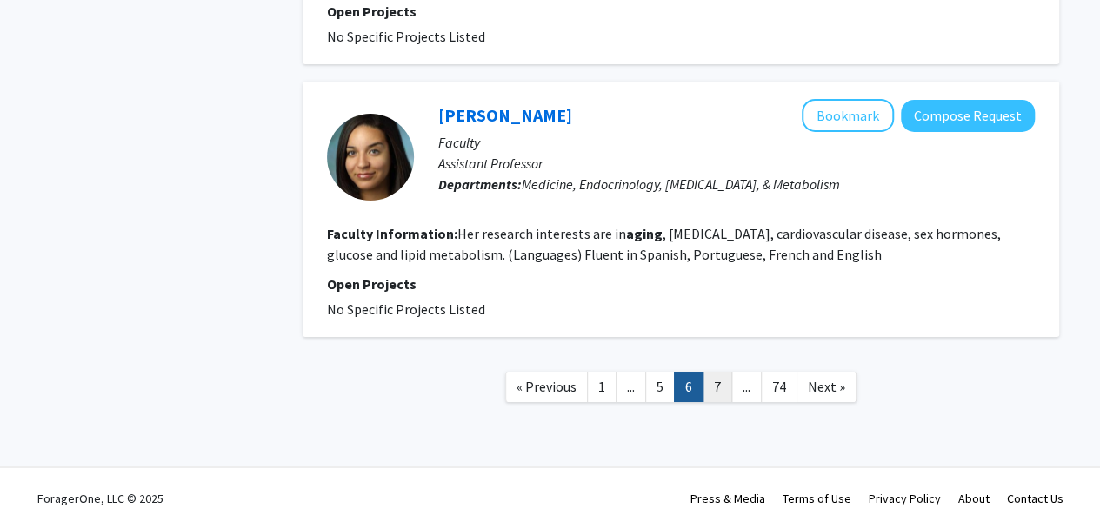
click at [708, 372] on link "7" at bounding box center [717, 387] width 30 height 30
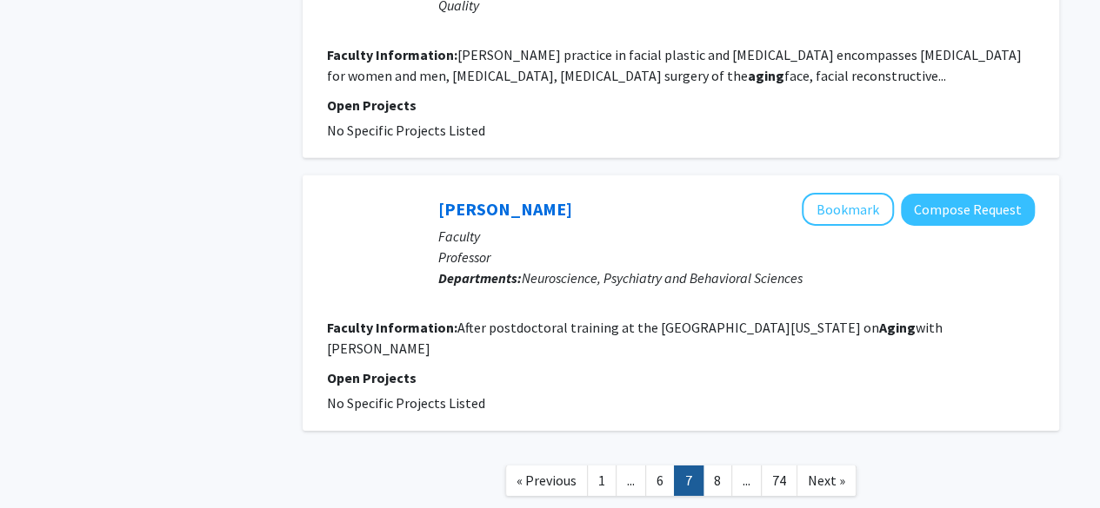
scroll to position [2801, 0]
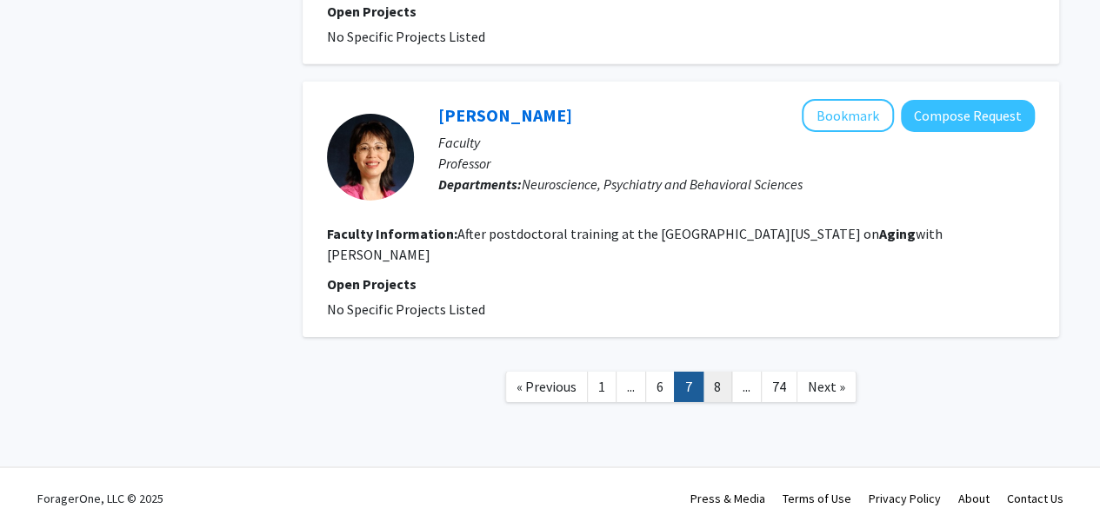
click at [708, 374] on link "8" at bounding box center [717, 387] width 30 height 30
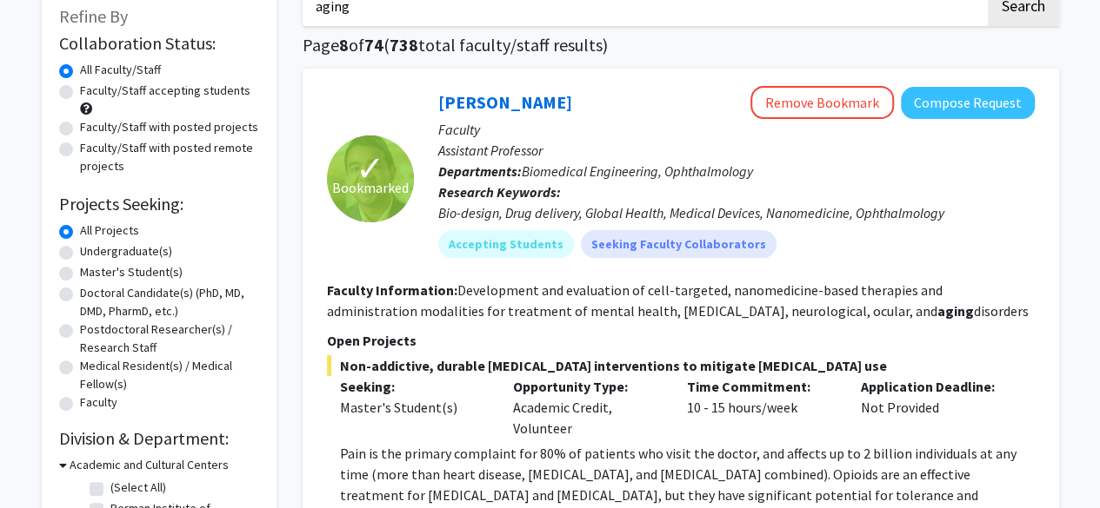
scroll to position [106, 0]
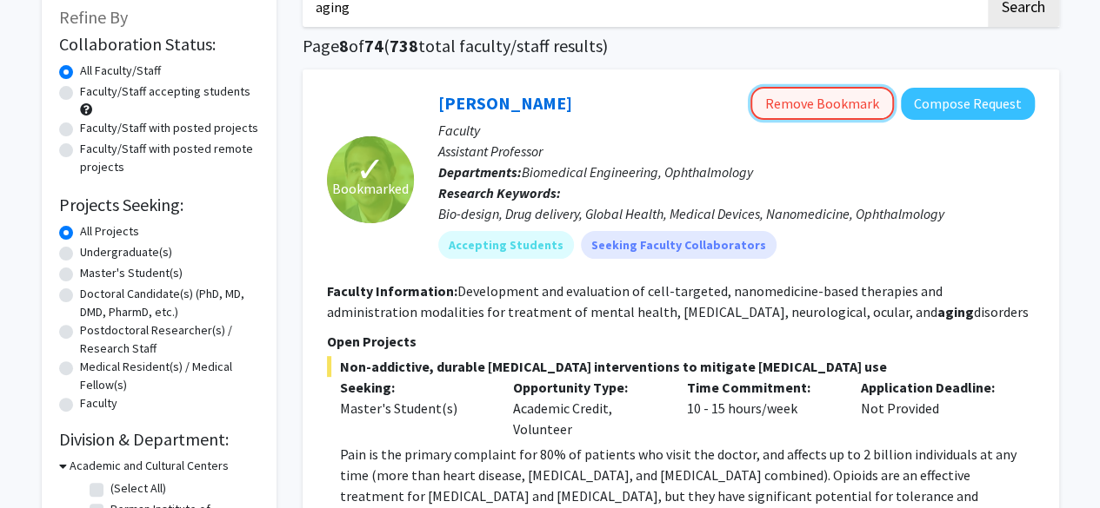
click at [833, 109] on button "Remove Bookmark" at bounding box center [821, 103] width 143 height 33
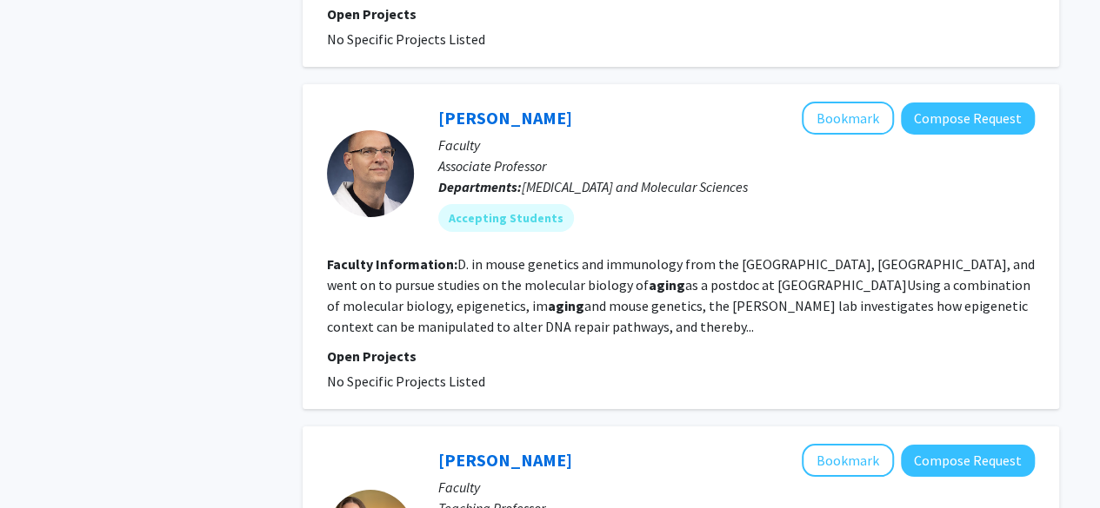
scroll to position [3193, 0]
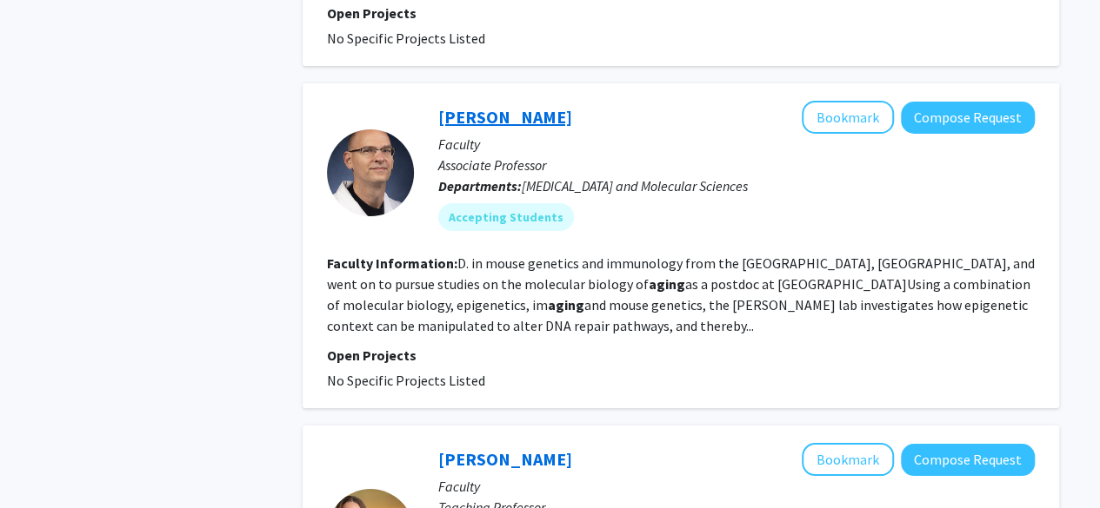
click at [548, 106] on link "[PERSON_NAME]" at bounding box center [505, 117] width 134 height 22
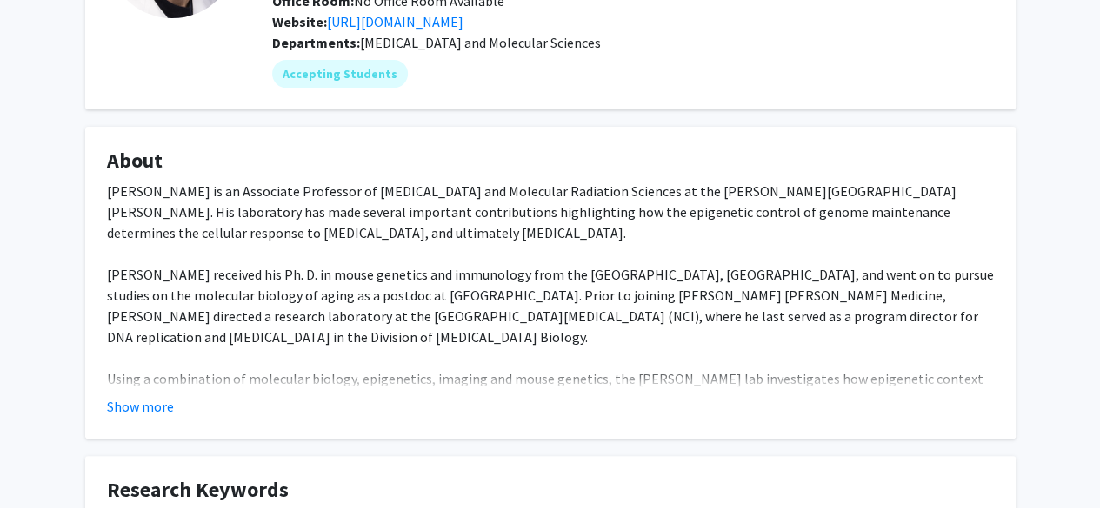
scroll to position [210, 0]
click at [195, 395] on div "Show more" at bounding box center [550, 405] width 887 height 21
click at [189, 395] on div "Show more" at bounding box center [550, 405] width 887 height 21
click at [183, 395] on div "Show more" at bounding box center [550, 405] width 887 height 21
click at [173, 395] on div "Show more" at bounding box center [550, 405] width 887 height 21
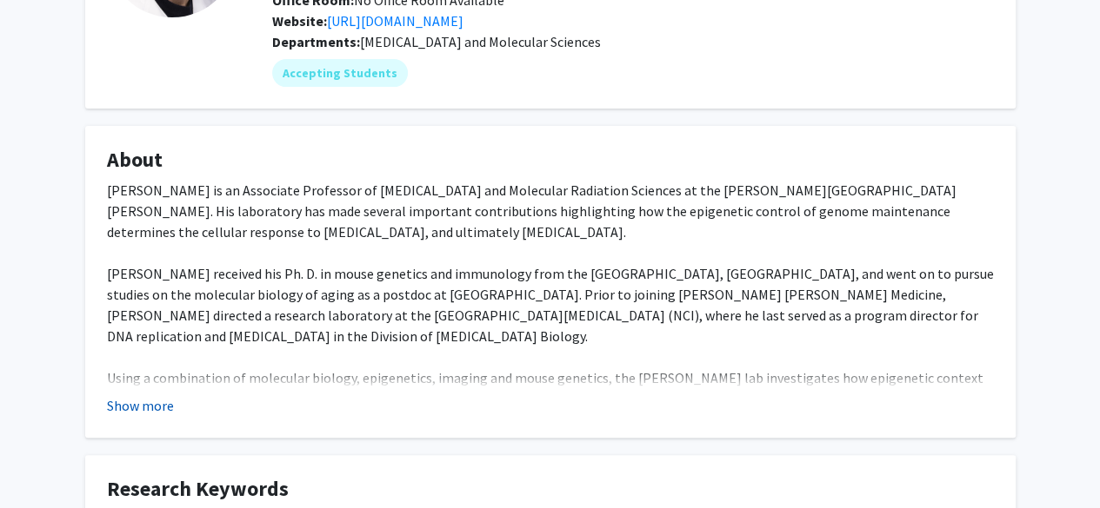
click at [167, 395] on button "Show more" at bounding box center [140, 405] width 67 height 21
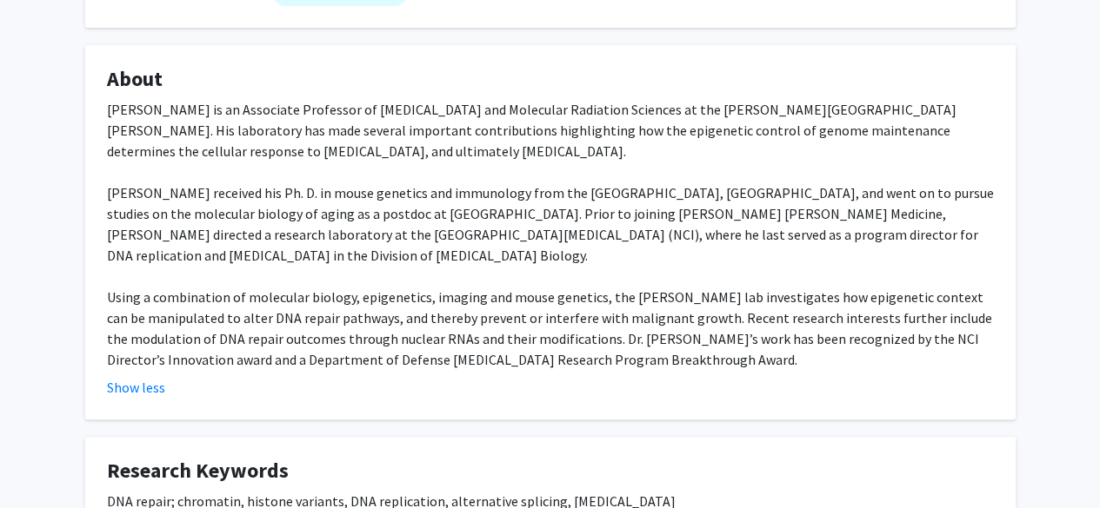
scroll to position [292, 0]
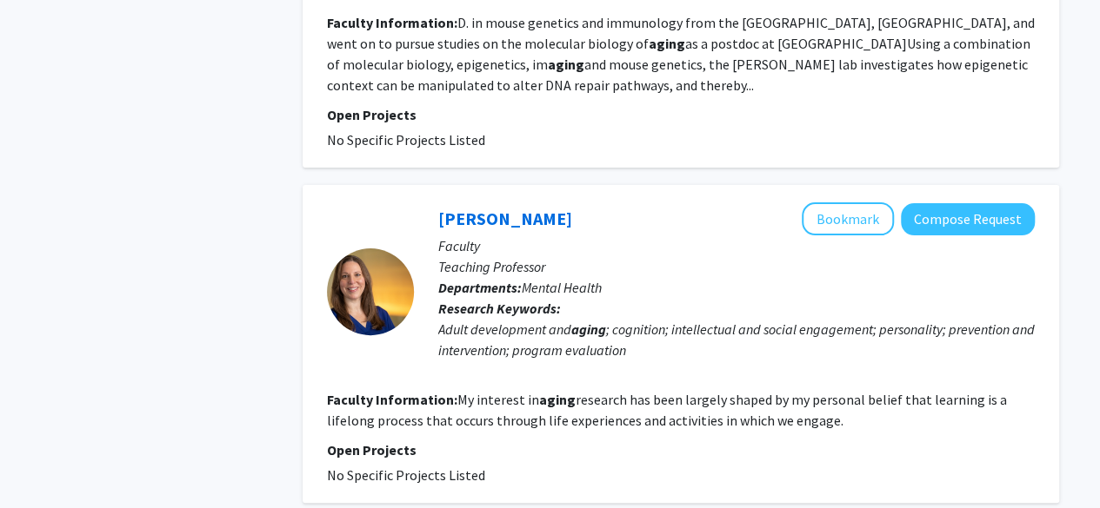
scroll to position [3558, 0]
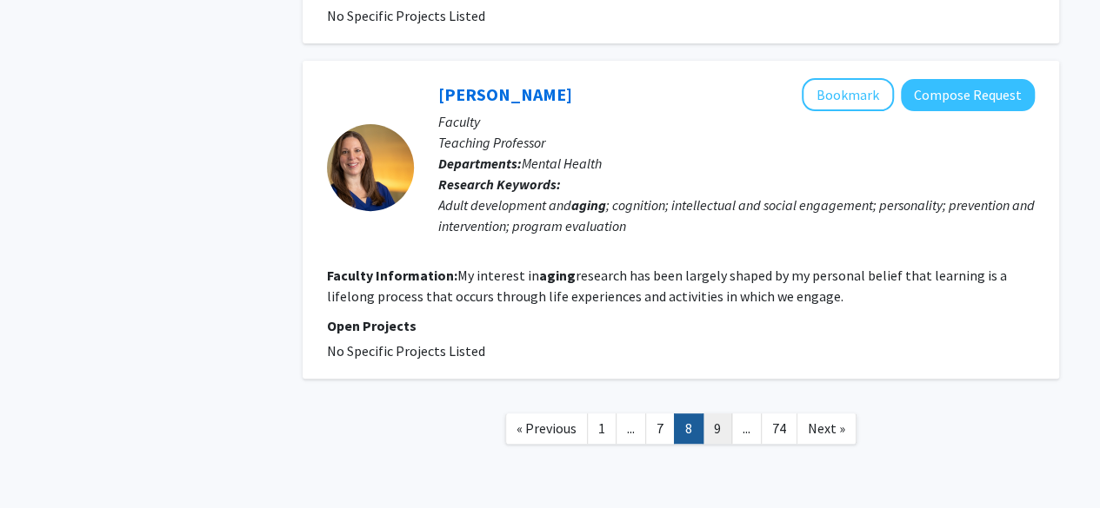
click at [706, 414] on link "9" at bounding box center [717, 429] width 30 height 30
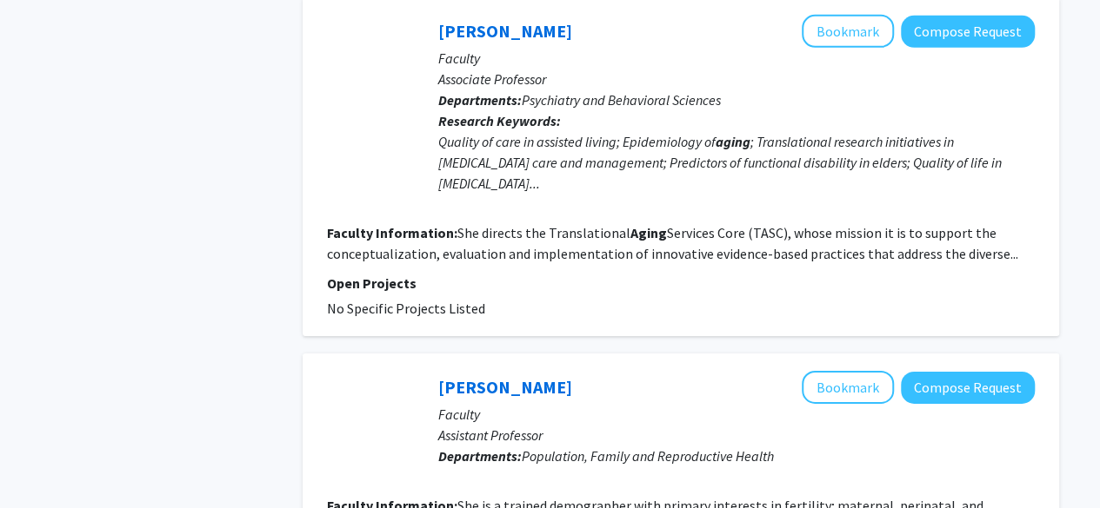
scroll to position [2743, 0]
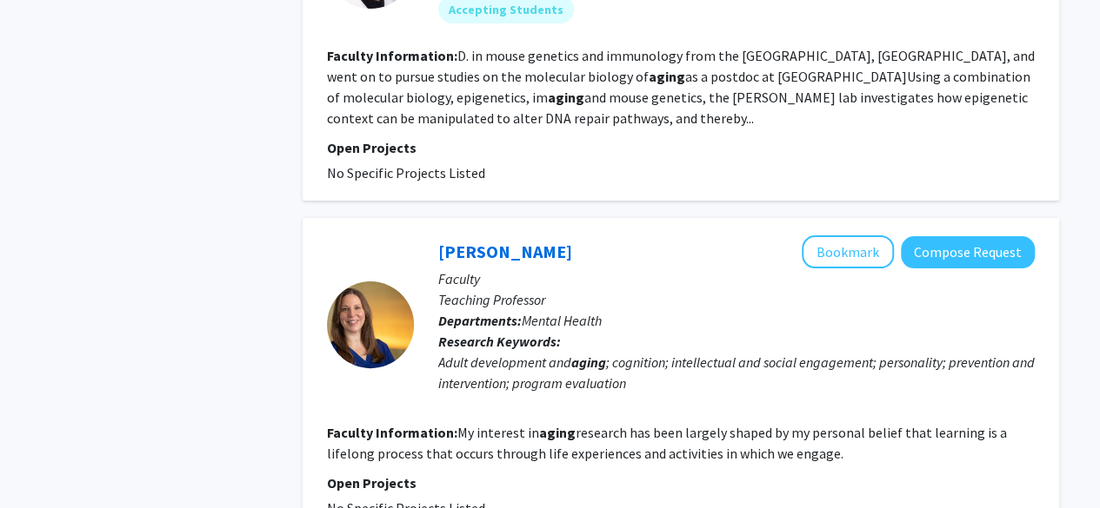
scroll to position [3558, 0]
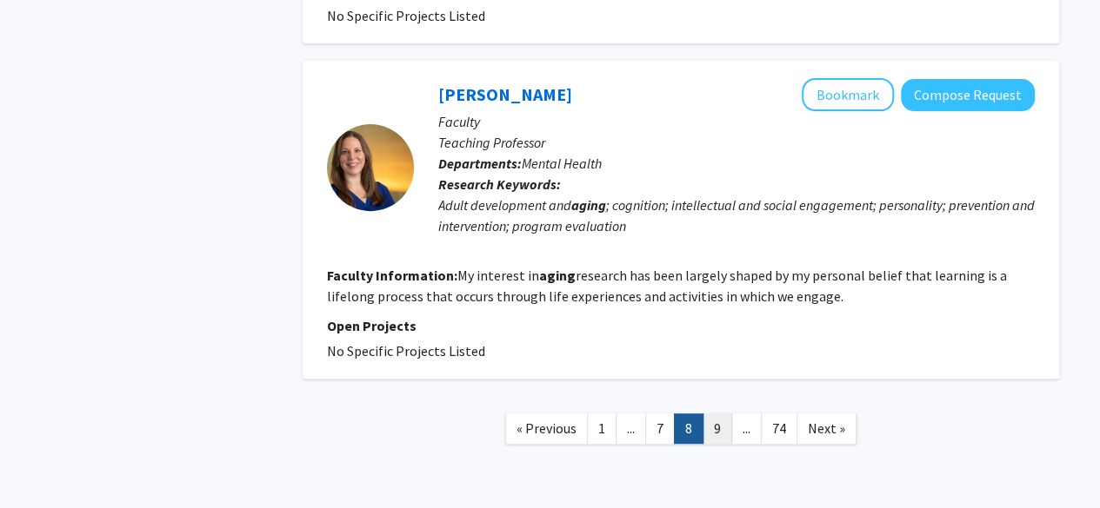
click at [713, 414] on link "9" at bounding box center [717, 429] width 30 height 30
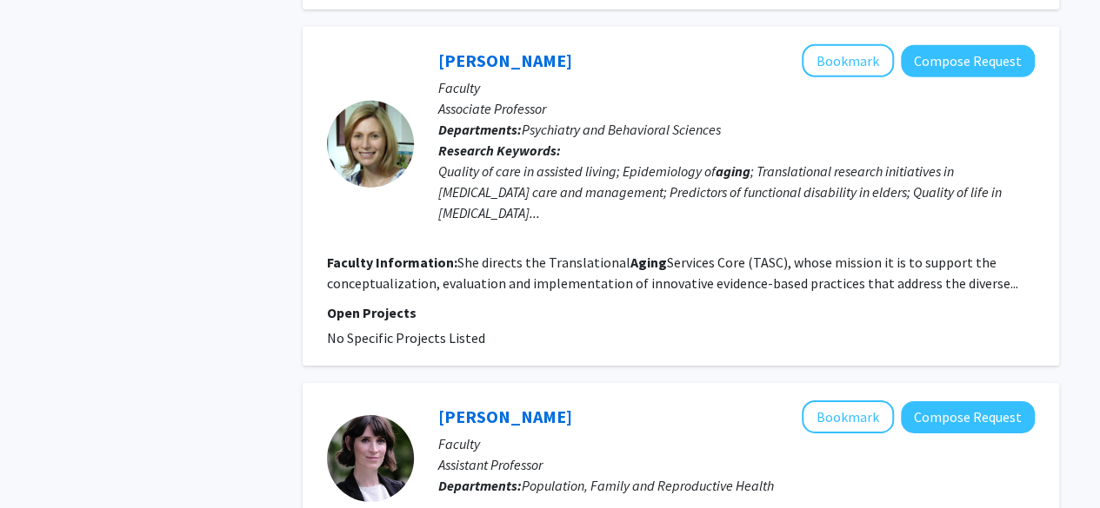
scroll to position [2891, 0]
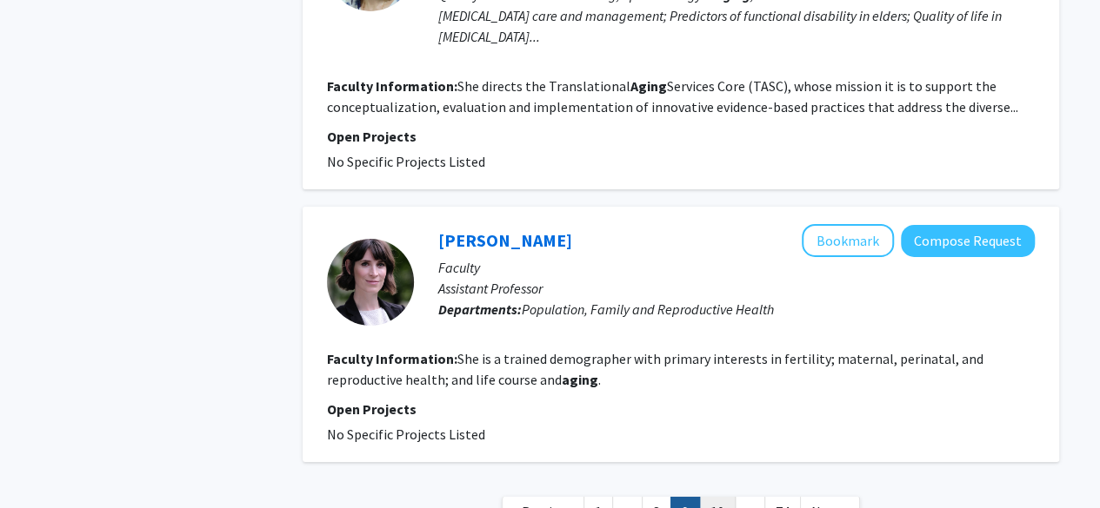
click at [711, 497] on link "10" at bounding box center [717, 512] width 37 height 30
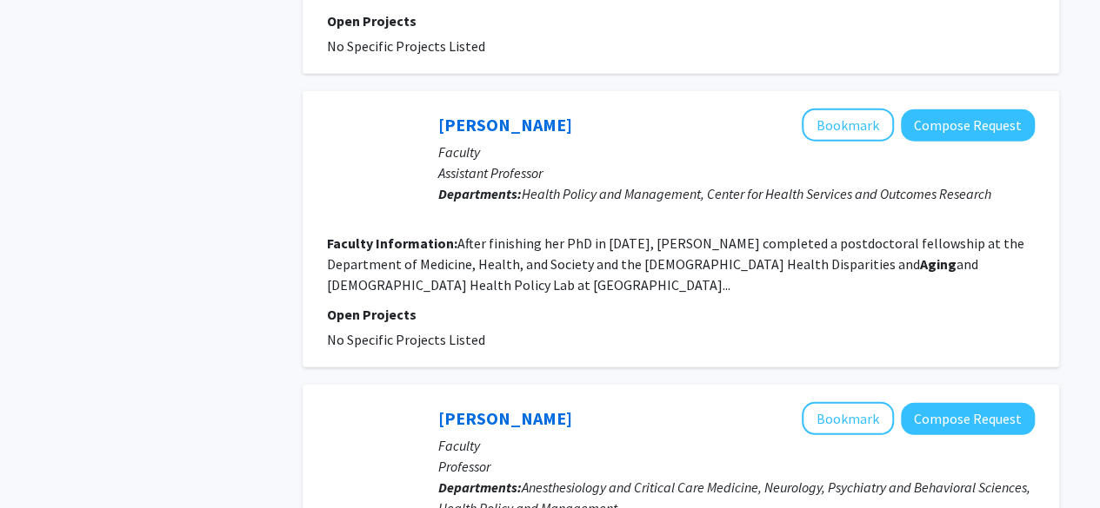
scroll to position [2933, 0]
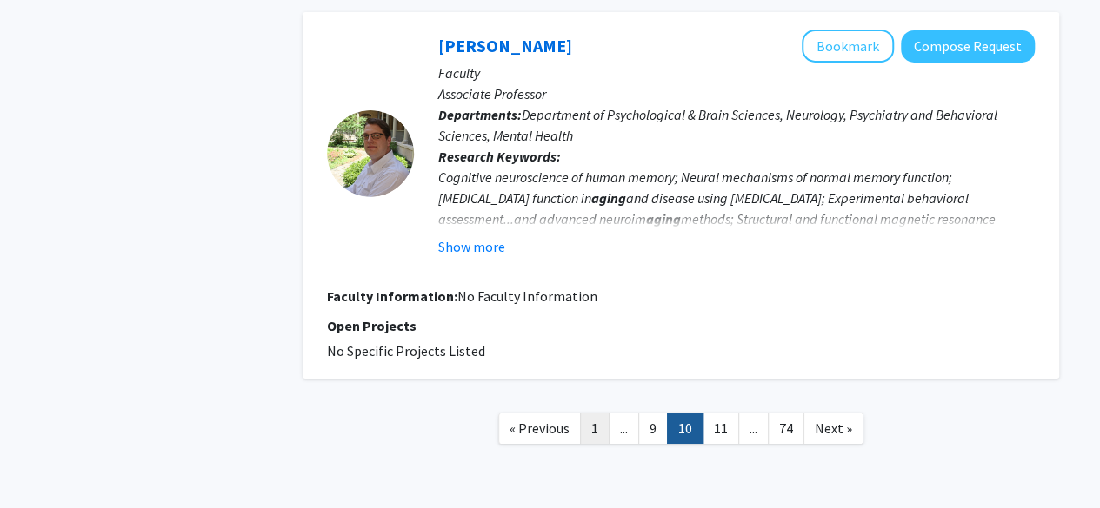
click at [586, 414] on link "1" at bounding box center [595, 429] width 30 height 30
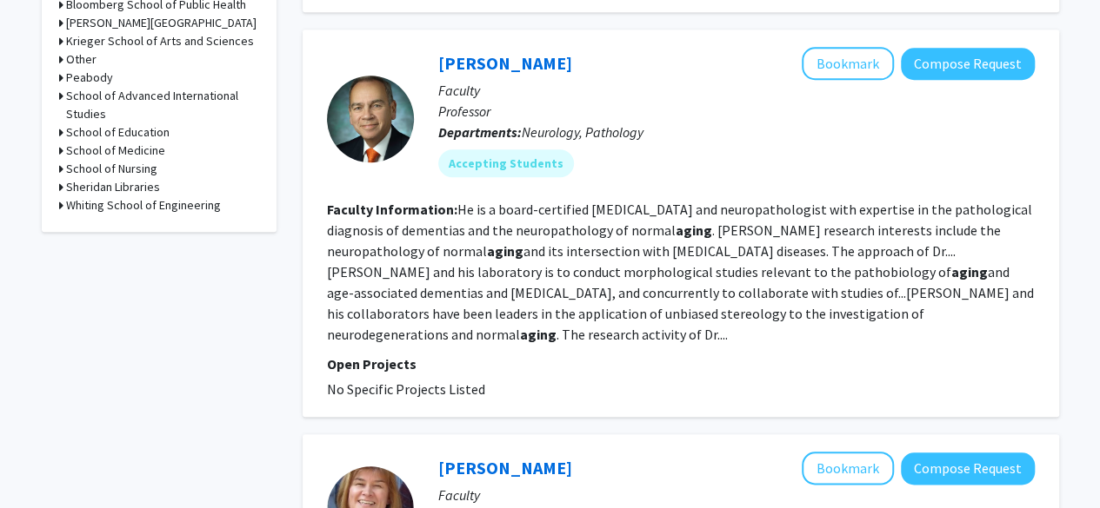
scroll to position [762, 0]
click at [519, 56] on link "[PERSON_NAME]" at bounding box center [505, 62] width 134 height 22
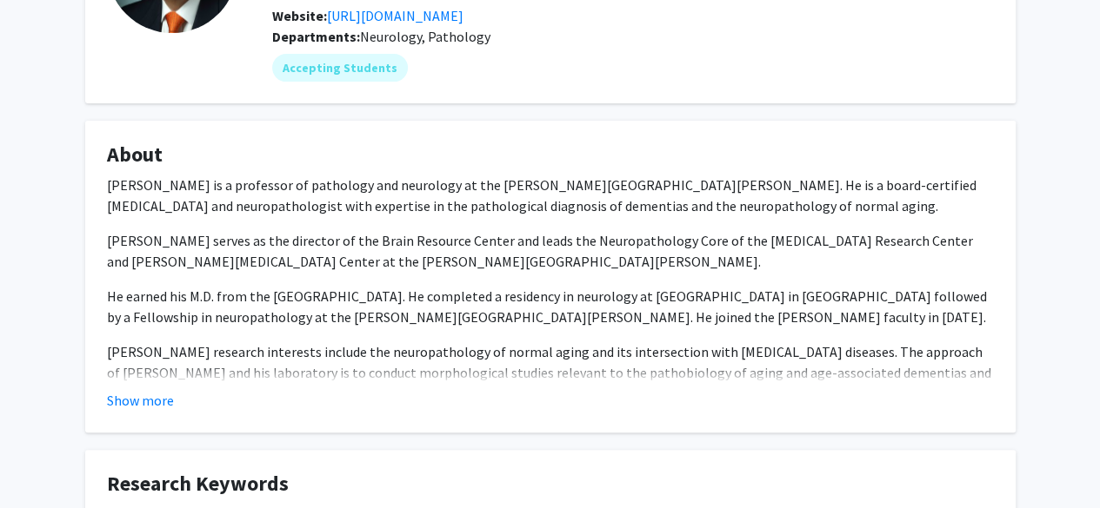
scroll to position [196, 0]
click at [167, 410] on button "Show more" at bounding box center [140, 399] width 67 height 21
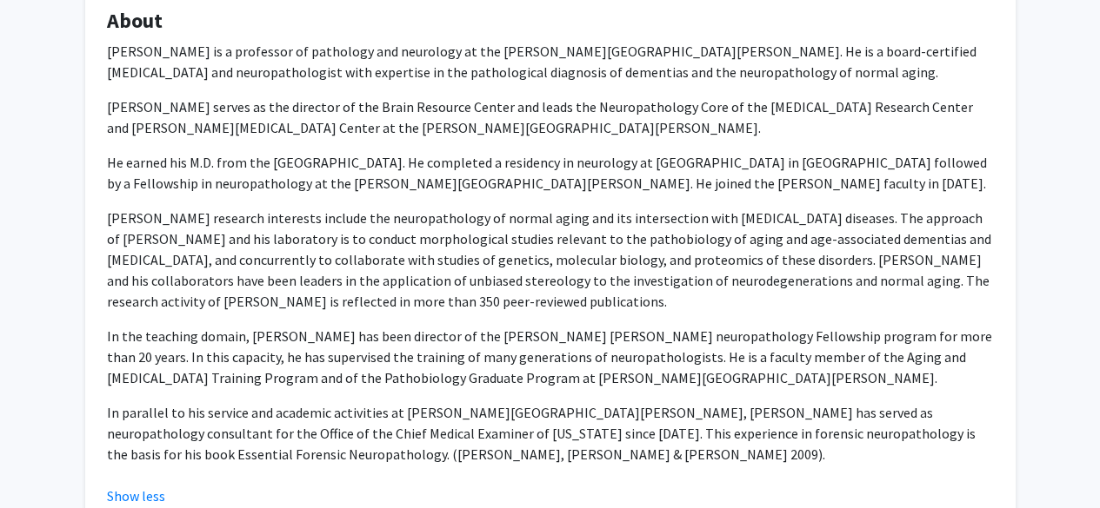
scroll to position [329, 0]
click at [573, 180] on p "He earned his M.D. from the [GEOGRAPHIC_DATA]. He completed a residency in neur…" at bounding box center [550, 172] width 887 height 42
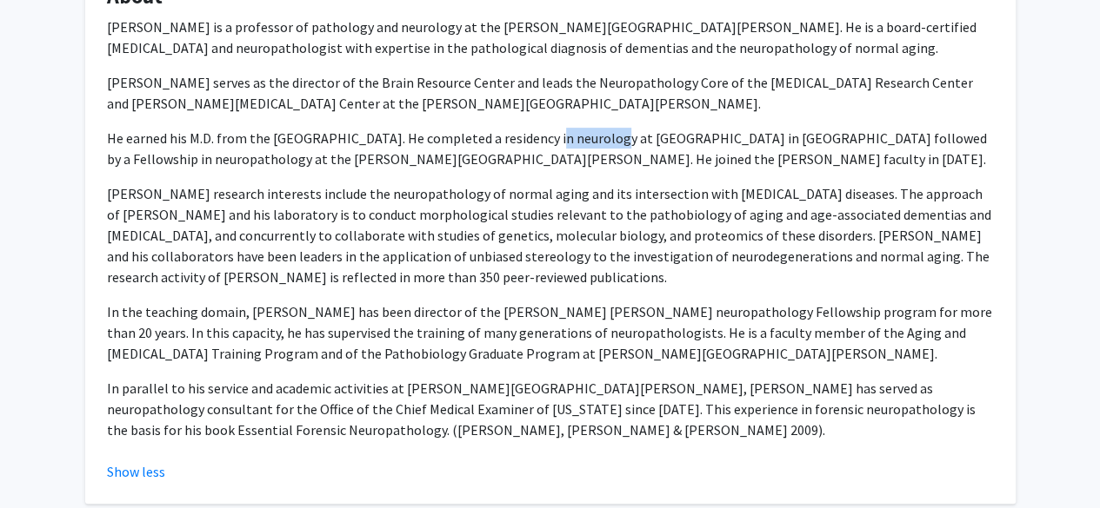
scroll to position [356, 0]
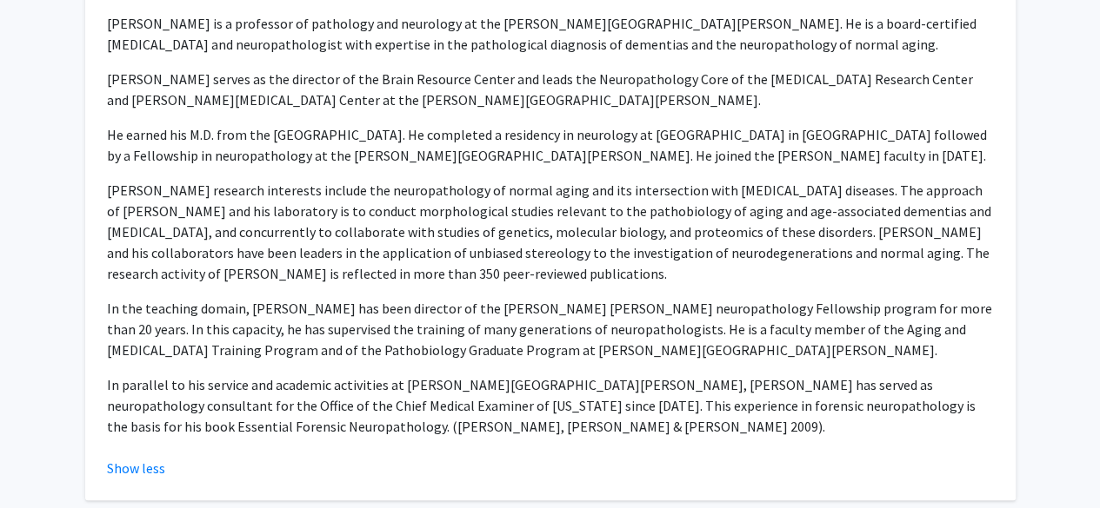
click at [530, 215] on p "[PERSON_NAME] research interests include the neuropathology of normal aging and…" at bounding box center [550, 232] width 887 height 104
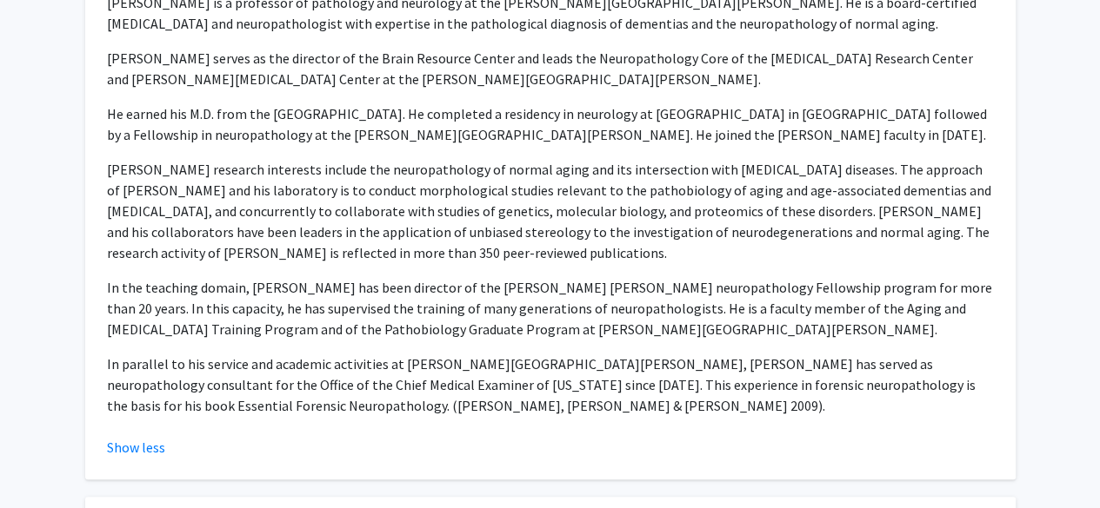
scroll to position [392, 0]
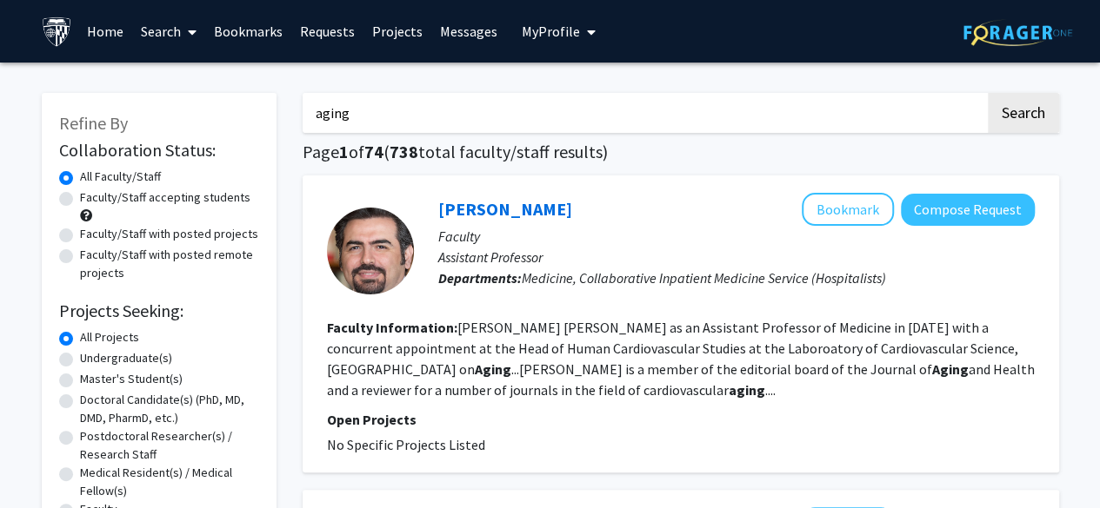
click at [429, 102] on input "aging" at bounding box center [643, 113] width 682 height 40
type input "telomere"
click at [987, 93] on button "Search" at bounding box center [1022, 113] width 71 height 40
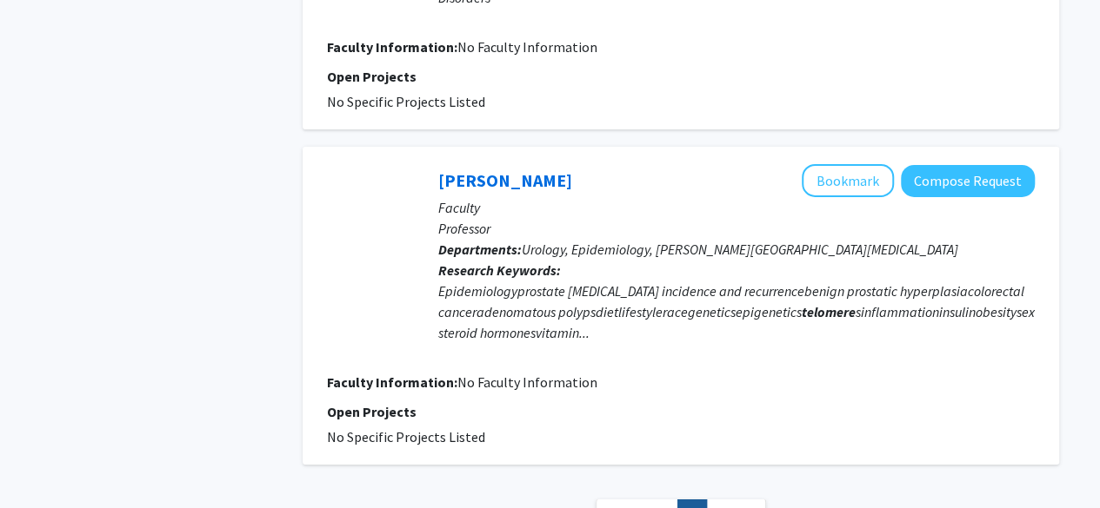
scroll to position [2773, 0]
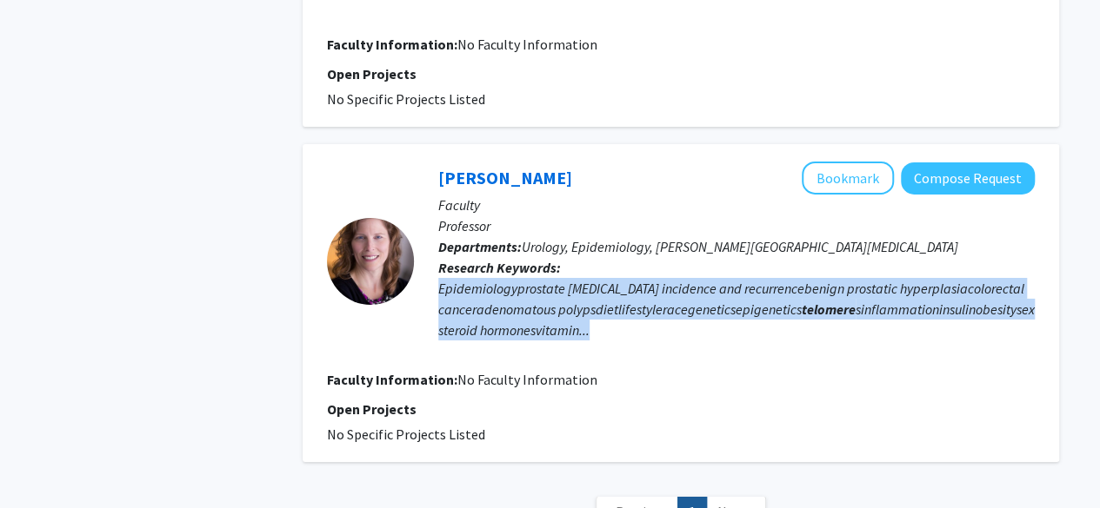
drag, startPoint x: 435, startPoint y: 203, endPoint x: 602, endPoint y: 245, distance: 172.2
click at [602, 245] on div "[PERSON_NAME] Bookmark Compose Request Faculty Professor Departments: Urology, …" at bounding box center [724, 261] width 621 height 199
click at [602, 278] on div "Epidemiologyprostate [MEDICAL_DATA] incidence and recurrencebenign prostatic hy…" at bounding box center [736, 309] width 596 height 63
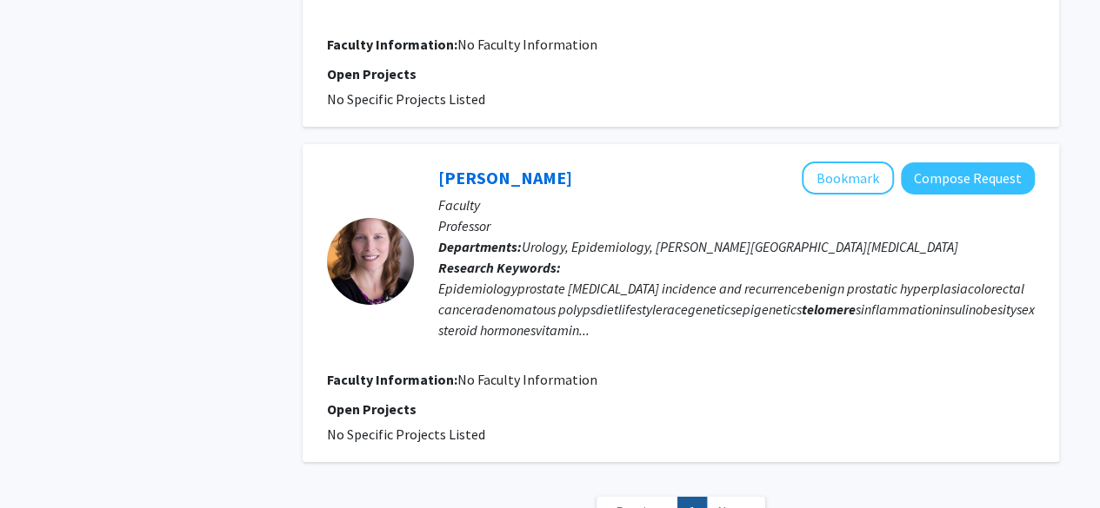
drag, startPoint x: 433, startPoint y: 210, endPoint x: 622, endPoint y: 288, distance: 204.7
click at [622, 288] on fg-search-faculty "[PERSON_NAME] Bookmark Compose Request Faculty Professor Departments: Urology, …" at bounding box center [681, 303] width 708 height 283
click at [634, 341] on fg-user-badges at bounding box center [736, 344] width 596 height 7
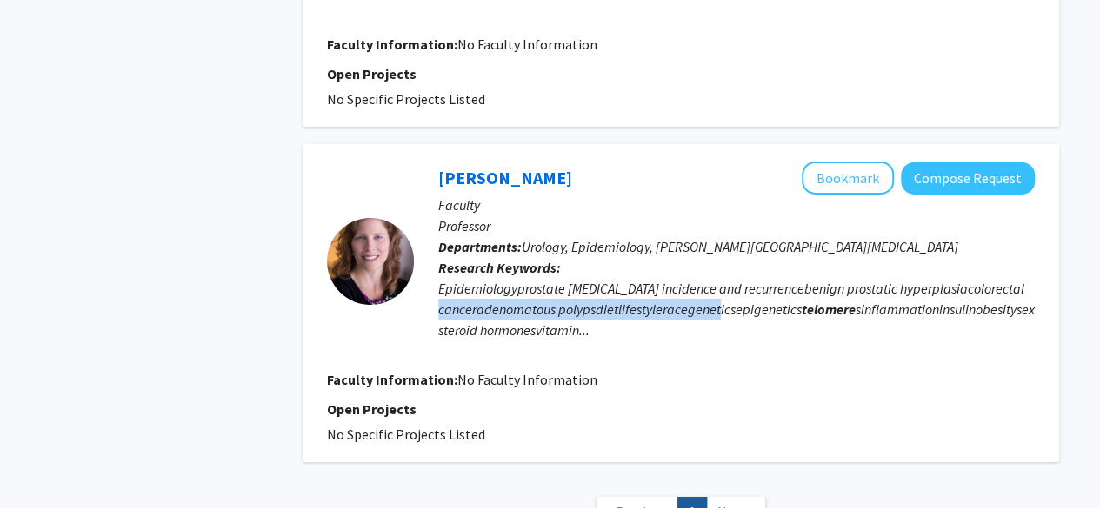
drag, startPoint x: 480, startPoint y: 229, endPoint x: 774, endPoint y: 227, distance: 293.8
click at [774, 278] on div "Epidemiologyprostate [MEDICAL_DATA] incidence and recurrencebenign prostatic hy…" at bounding box center [736, 309] width 596 height 63
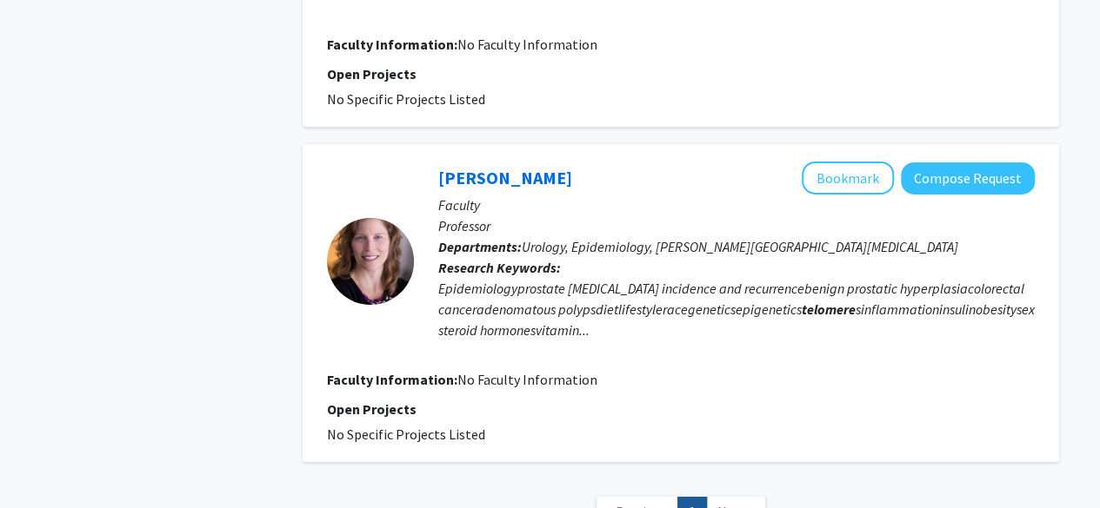
click at [697, 341] on fg-user-badges at bounding box center [736, 344] width 596 height 7
click at [692, 278] on div "Epidemiologyprostate [MEDICAL_DATA] incidence and recurrencebenign prostatic hy…" at bounding box center [736, 309] width 596 height 63
drag, startPoint x: 1016, startPoint y: 223, endPoint x: 1036, endPoint y: 227, distance: 20.3
click at [1036, 227] on div "[PERSON_NAME] Bookmark Compose Request Faculty Professor Departments: Urology, …" at bounding box center [680, 303] width 756 height 318
click at [1002, 341] on fg-user-badges at bounding box center [736, 344] width 596 height 7
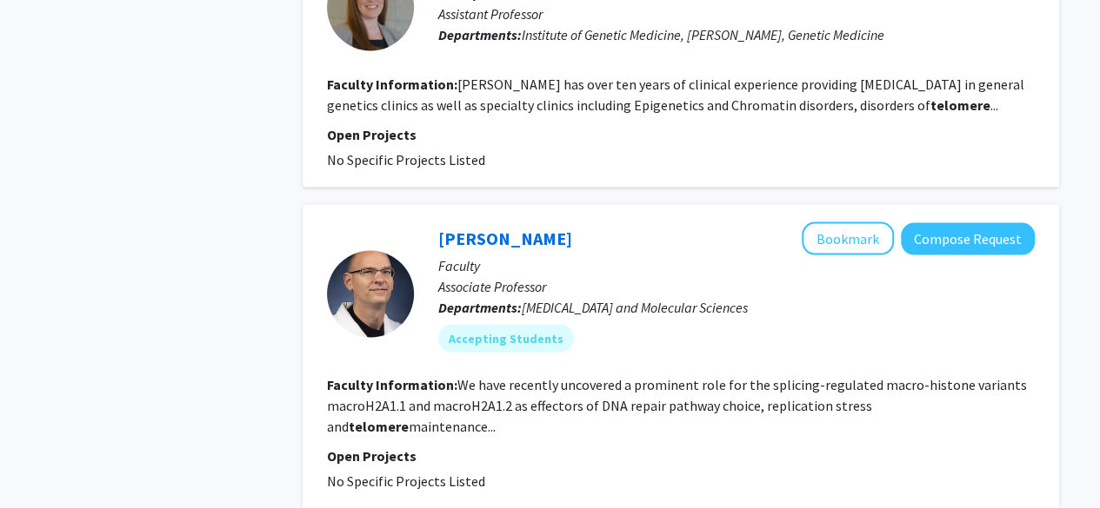
scroll to position [1677, 0]
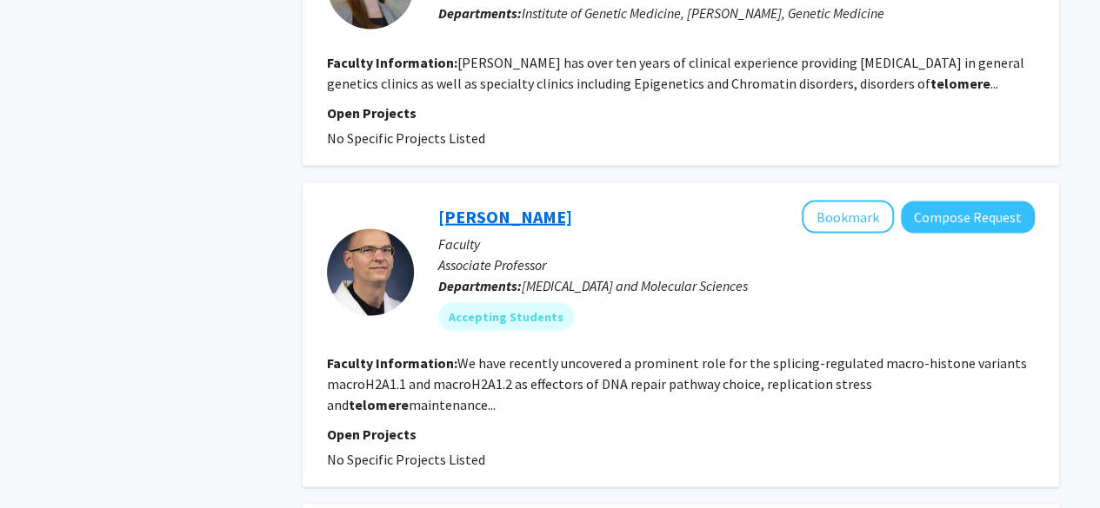
click at [551, 206] on link "[PERSON_NAME]" at bounding box center [505, 217] width 134 height 22
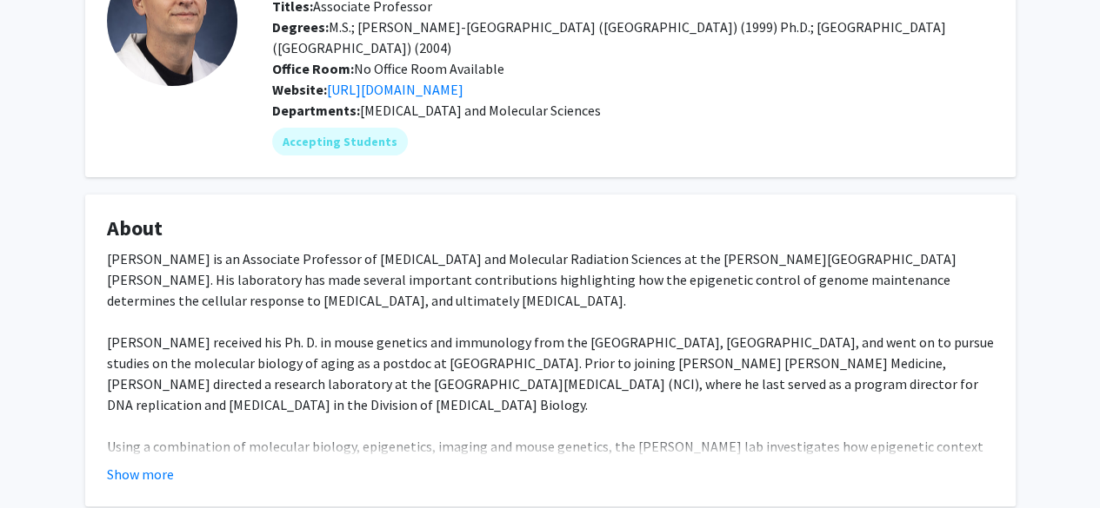
scroll to position [143, 0]
click at [136, 463] on button "Show more" at bounding box center [140, 473] width 67 height 21
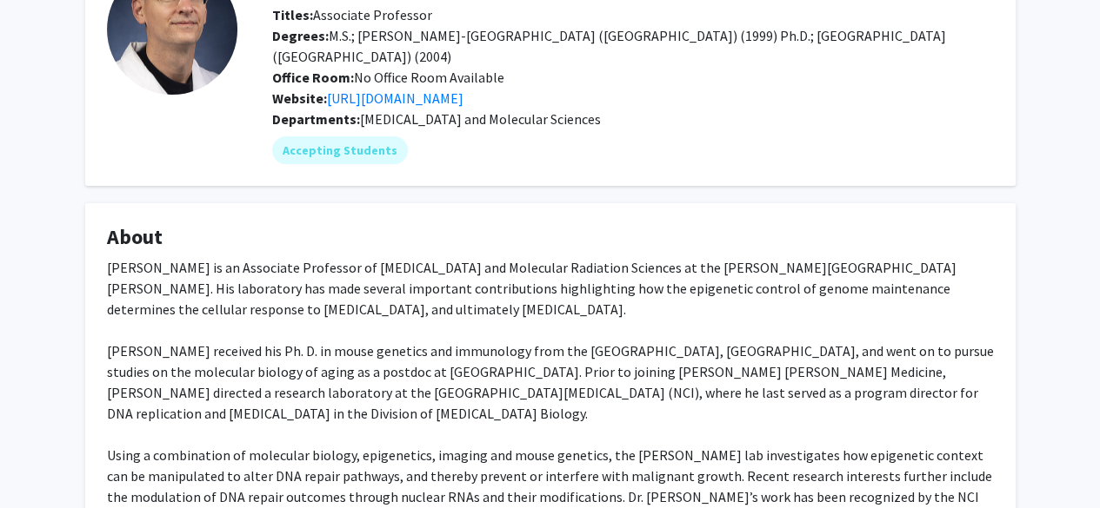
scroll to position [0, 0]
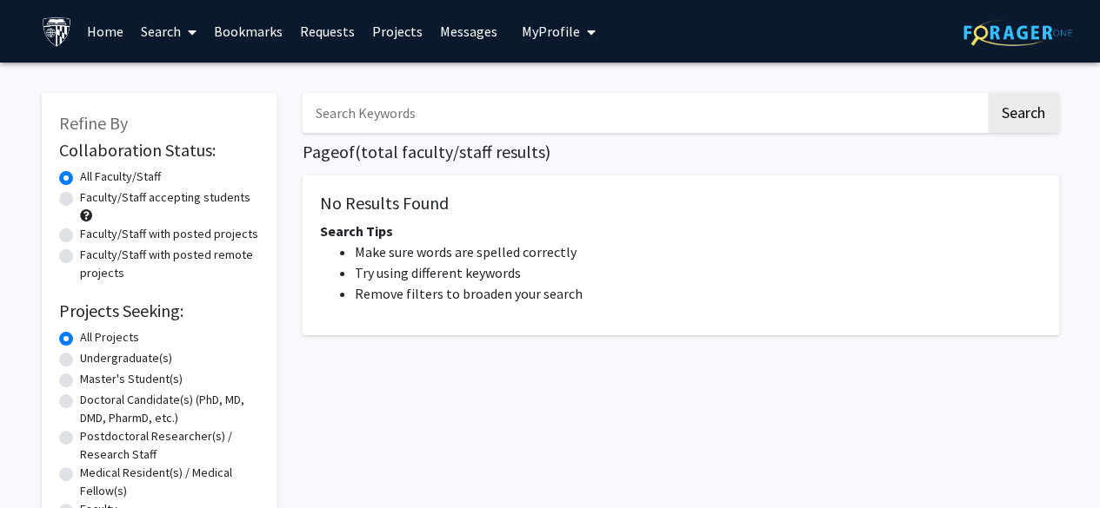
click at [434, 119] on input "Search Keywords" at bounding box center [643, 113] width 682 height 40
type input "[PERSON_NAME]"
click at [987, 93] on button "Search" at bounding box center [1022, 113] width 71 height 40
click at [1031, 128] on button "Search" at bounding box center [1022, 113] width 71 height 40
click at [1022, 125] on button "Search" at bounding box center [1022, 113] width 71 height 40
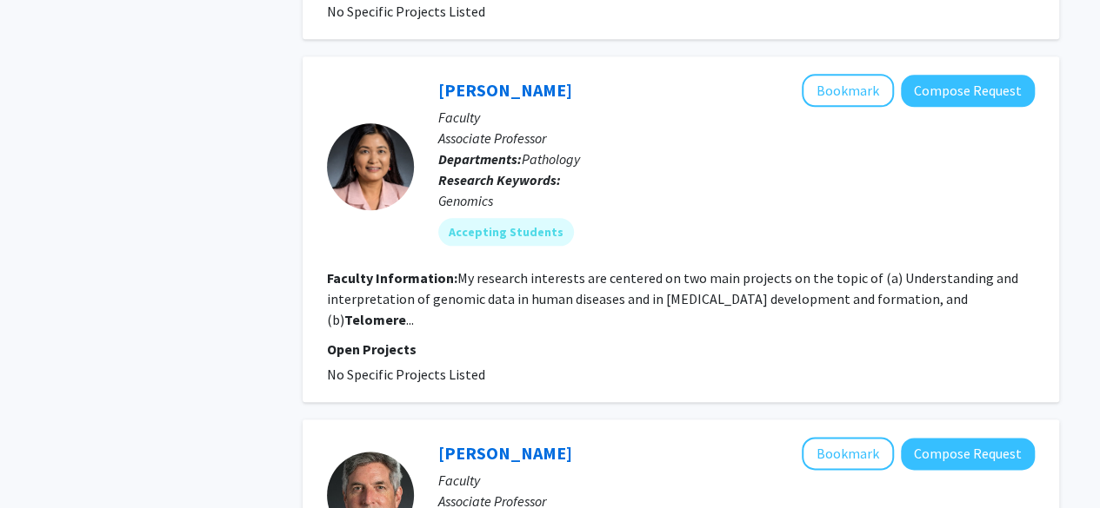
scroll to position [812, 0]
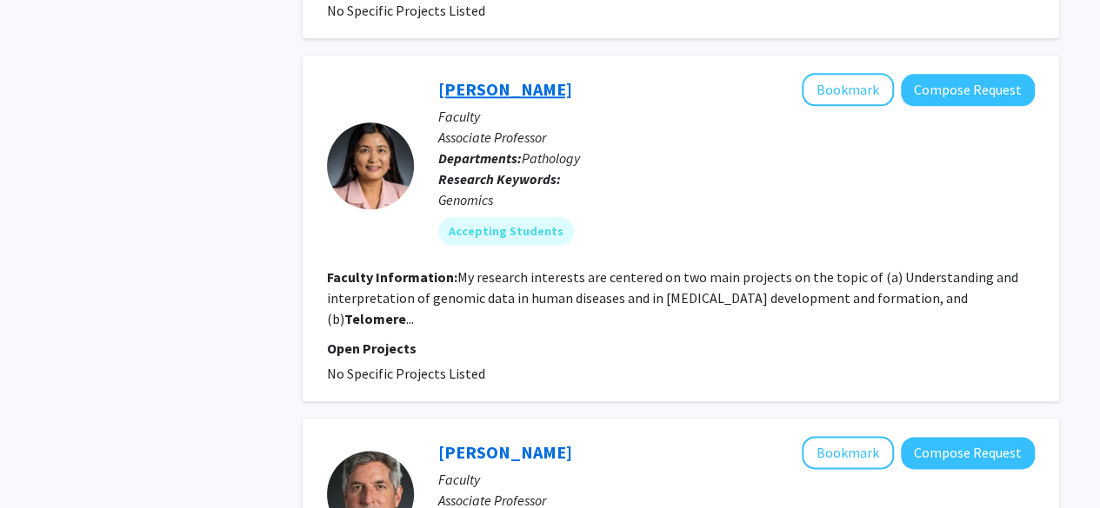
click at [451, 96] on link "[PERSON_NAME]" at bounding box center [505, 89] width 134 height 22
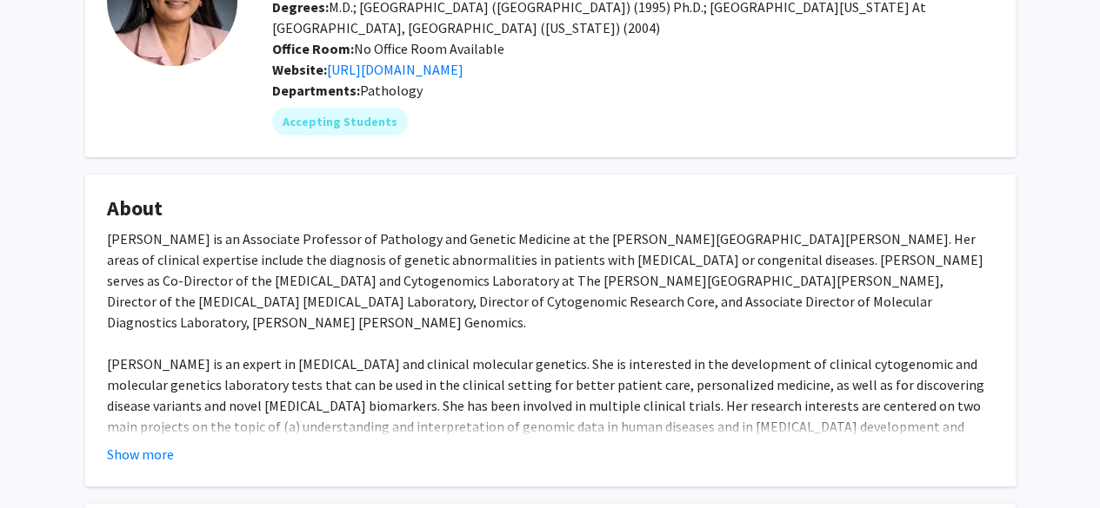
scroll to position [163, 0]
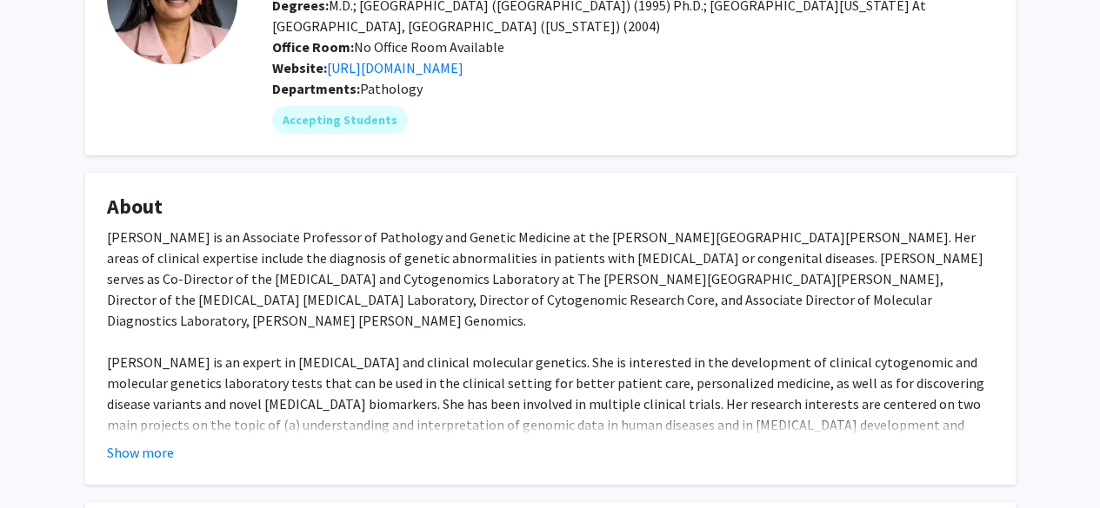
click at [158, 432] on div "[PERSON_NAME] is an Associate Professor of Pathology and Genetic Medicine at th…" at bounding box center [550, 435] width 887 height 417
click at [158, 433] on div "[PERSON_NAME] is an Associate Professor of Pathology and Genetic Medicine at th…" at bounding box center [550, 435] width 887 height 417
click at [170, 445] on button "Show more" at bounding box center [140, 452] width 67 height 21
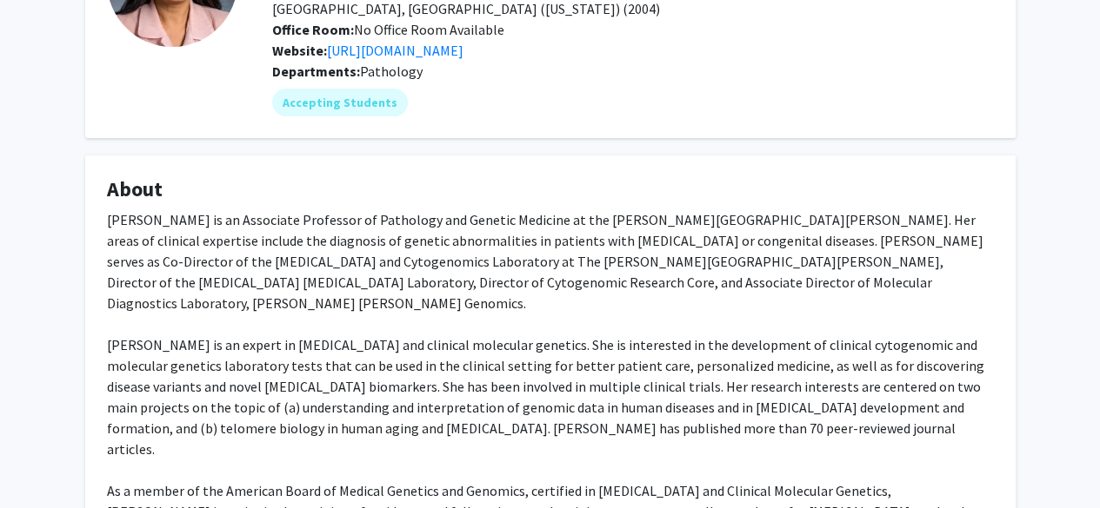
scroll to position [183, 0]
